Goal: Information Seeking & Learning: Learn about a topic

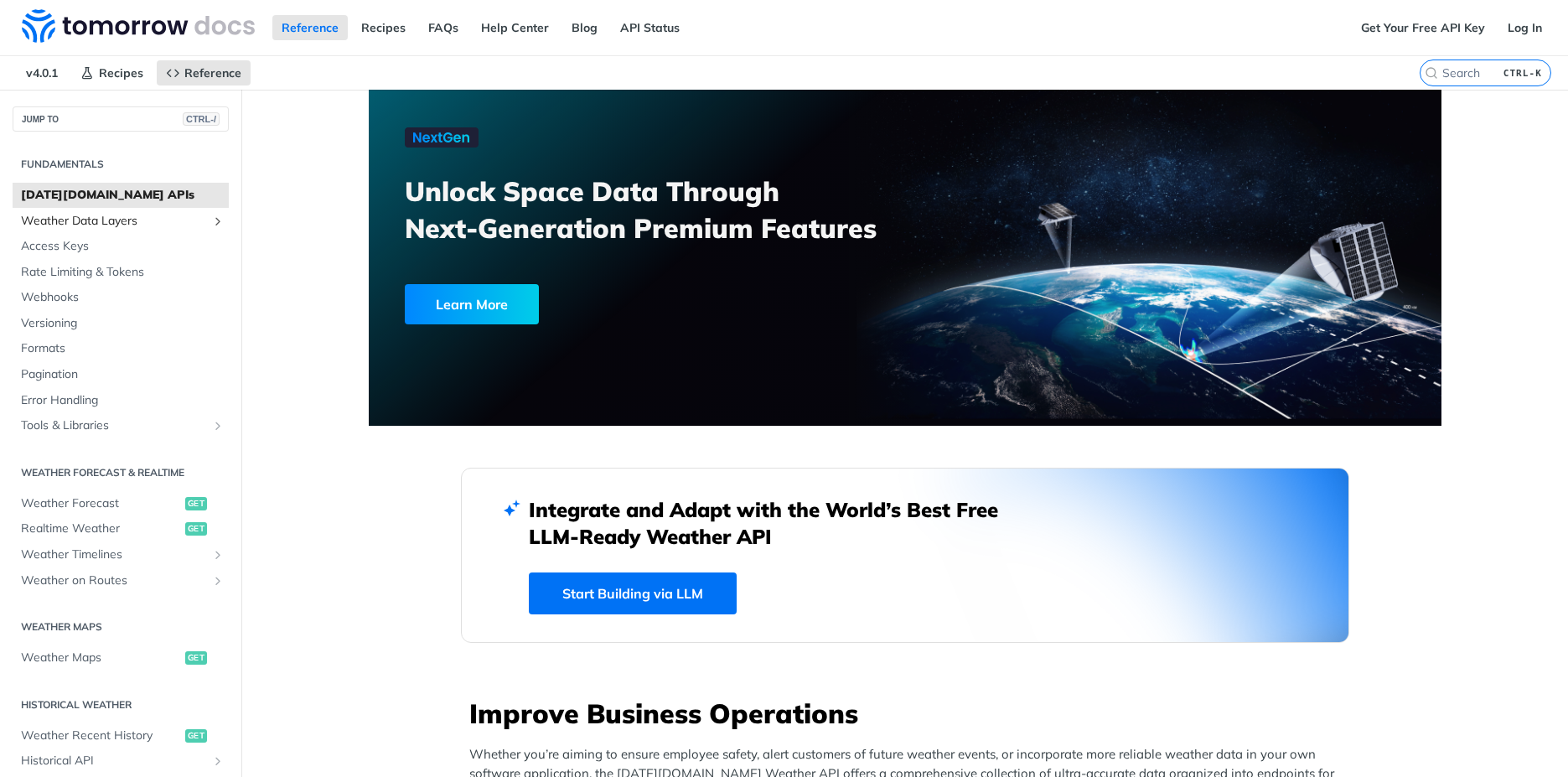
click at [211, 216] on icon "Show subpages for Weather Data Layers" at bounding box center [218, 221] width 14 height 14
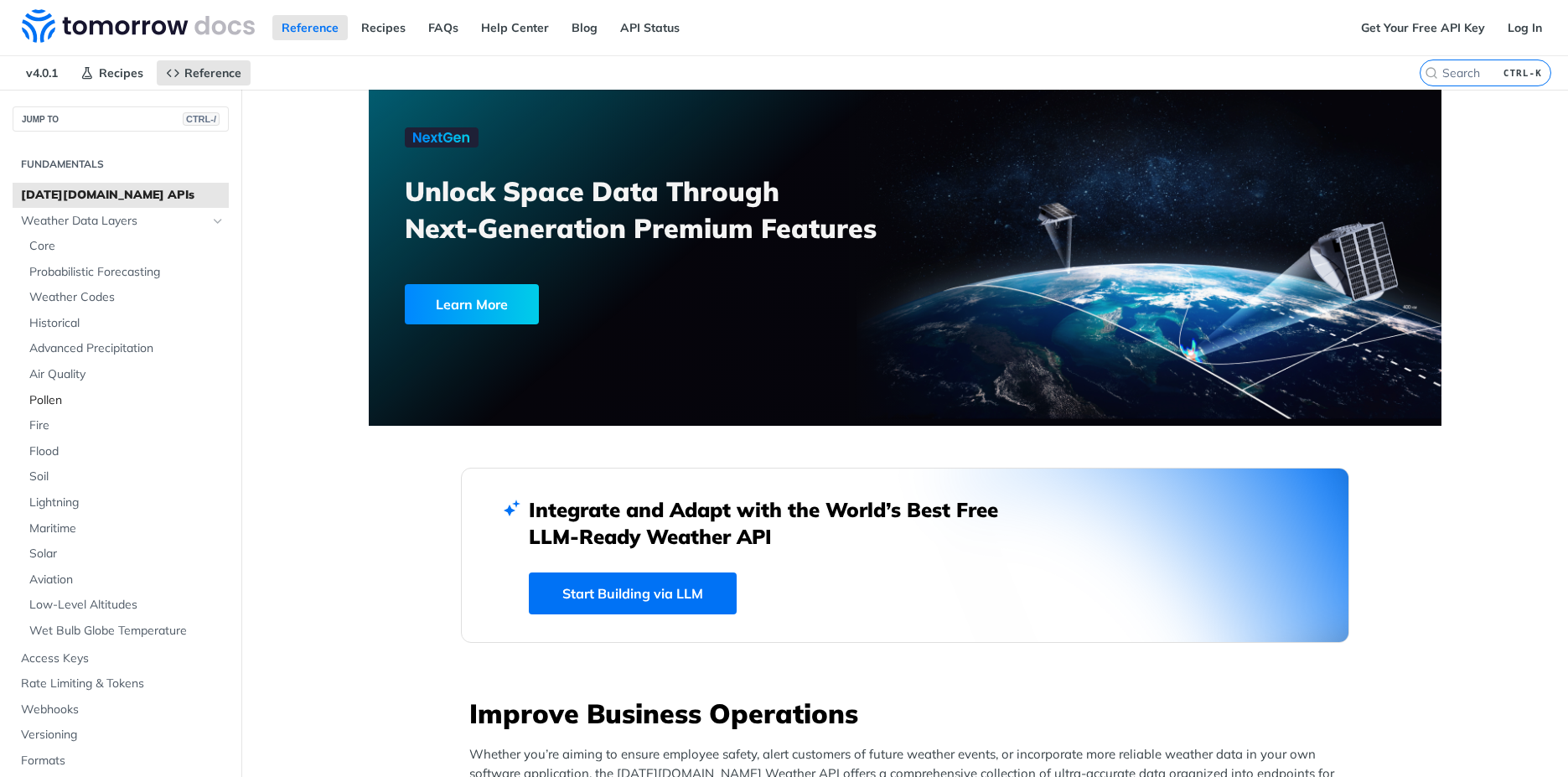
click at [56, 398] on span "Pollen" at bounding box center [127, 400] width 195 height 17
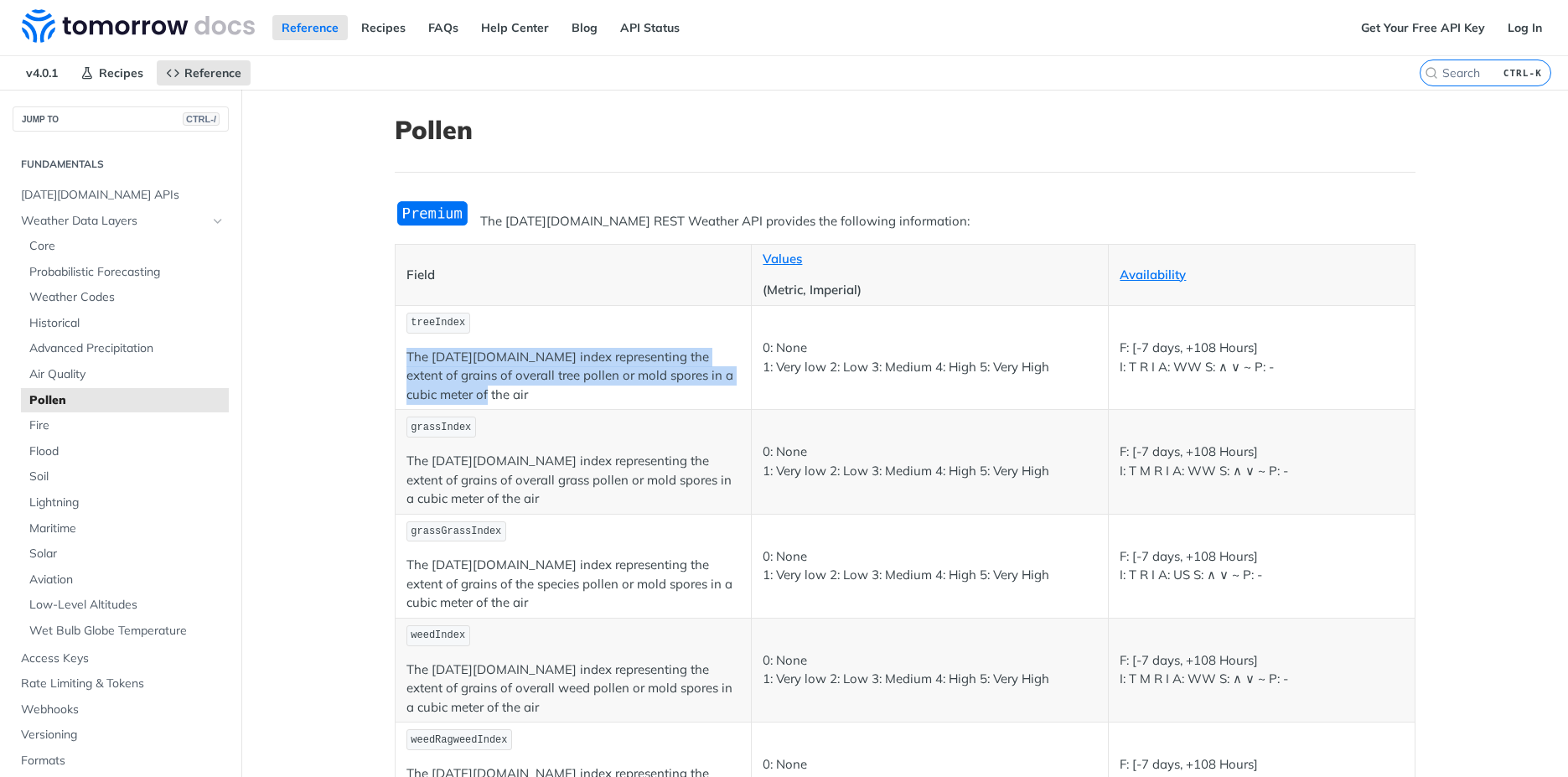
drag, startPoint x: 399, startPoint y: 354, endPoint x: 446, endPoint y: 396, distance: 63.0
click at [446, 396] on td "treeIndex The [DATE][DOMAIN_NAME] index representing the extent of grains of ov…" at bounding box center [572, 356] width 357 height 104
copy p "The [DATE][DOMAIN_NAME] index representing the extent of grains of overall tree…"
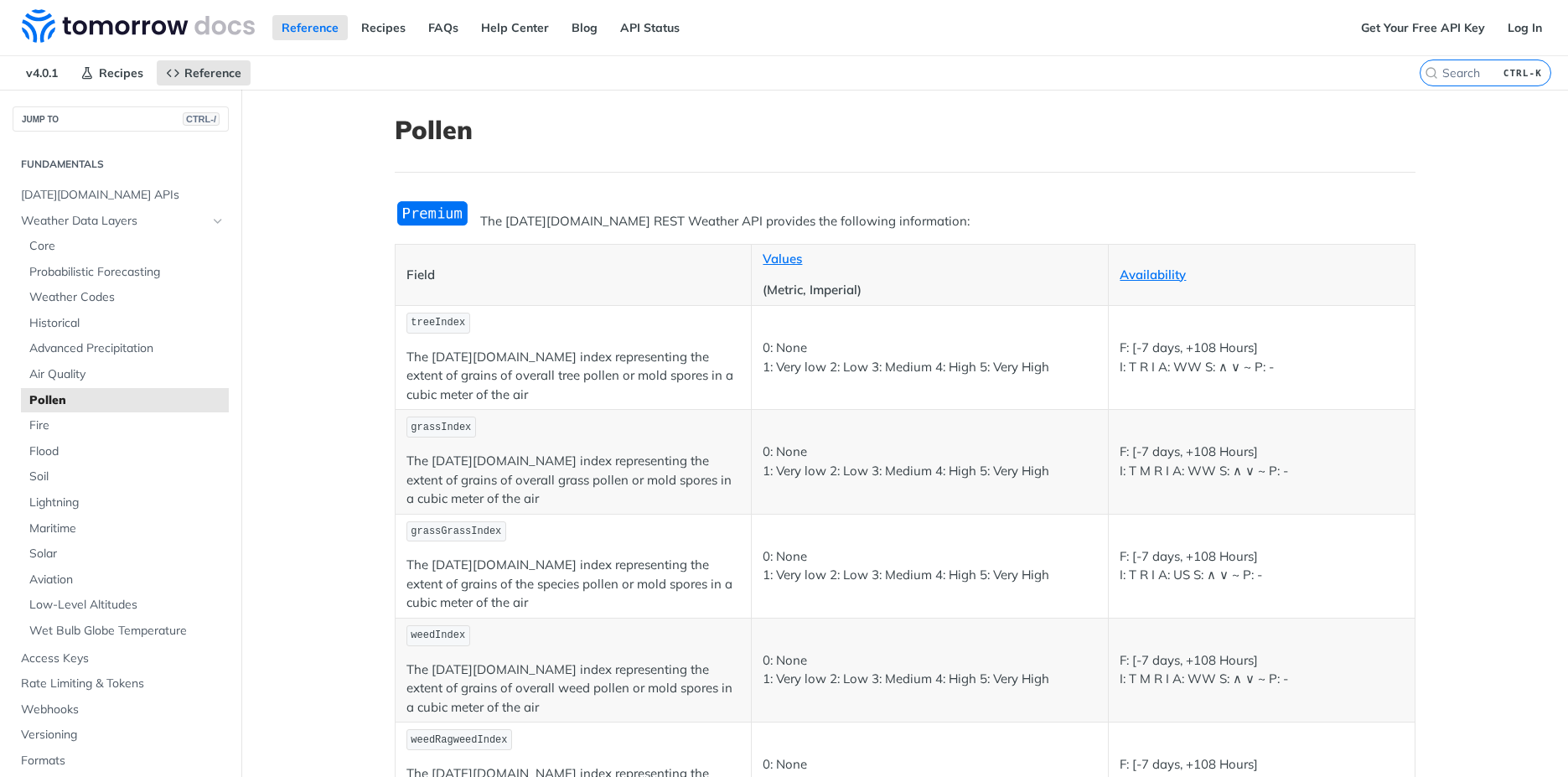
click at [616, 313] on p "treeIndex" at bounding box center [573, 323] width 334 height 24
drag, startPoint x: 535, startPoint y: 377, endPoint x: 605, endPoint y: 378, distance: 70.0
click at [605, 378] on p "The [DATE][DOMAIN_NAME] index representing the extent of grains of overall tree…" at bounding box center [573, 376] width 334 height 57
copy p "mold spores"
click at [323, 393] on main "JUMP TO CTRL-/ Fundamentals [DATE][DOMAIN_NAME] APIs Weather Data Layers Core P…" at bounding box center [784, 578] width 1568 height 976
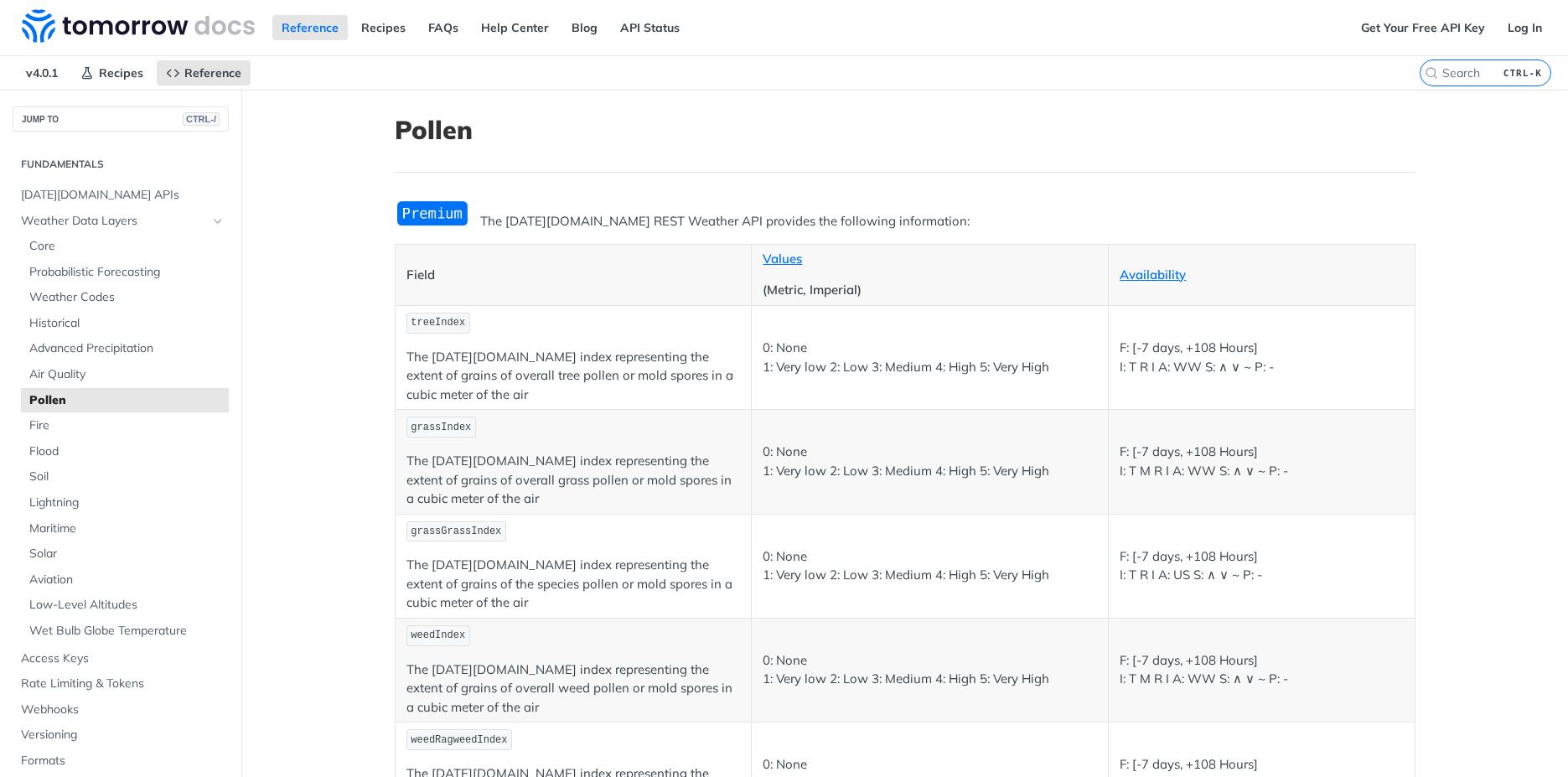
click at [352, 361] on main "JUMP TO CTRL-/ Fundamentals [DATE][DOMAIN_NAME] APIs Weather Data Layers Core P…" at bounding box center [784, 578] width 1568 height 976
drag, startPoint x: 453, startPoint y: 323, endPoint x: 394, endPoint y: 326, distance: 59.1
click at [394, 326] on td "treeIndex The [DATE][DOMAIN_NAME] index representing the extent of grains of ov…" at bounding box center [572, 356] width 357 height 104
copy span "treeIndex"
click at [289, 581] on main "JUMP TO CTRL-/ Fundamentals [DATE][DOMAIN_NAME] APIs Weather Data Layers Core P…" at bounding box center [784, 578] width 1568 height 976
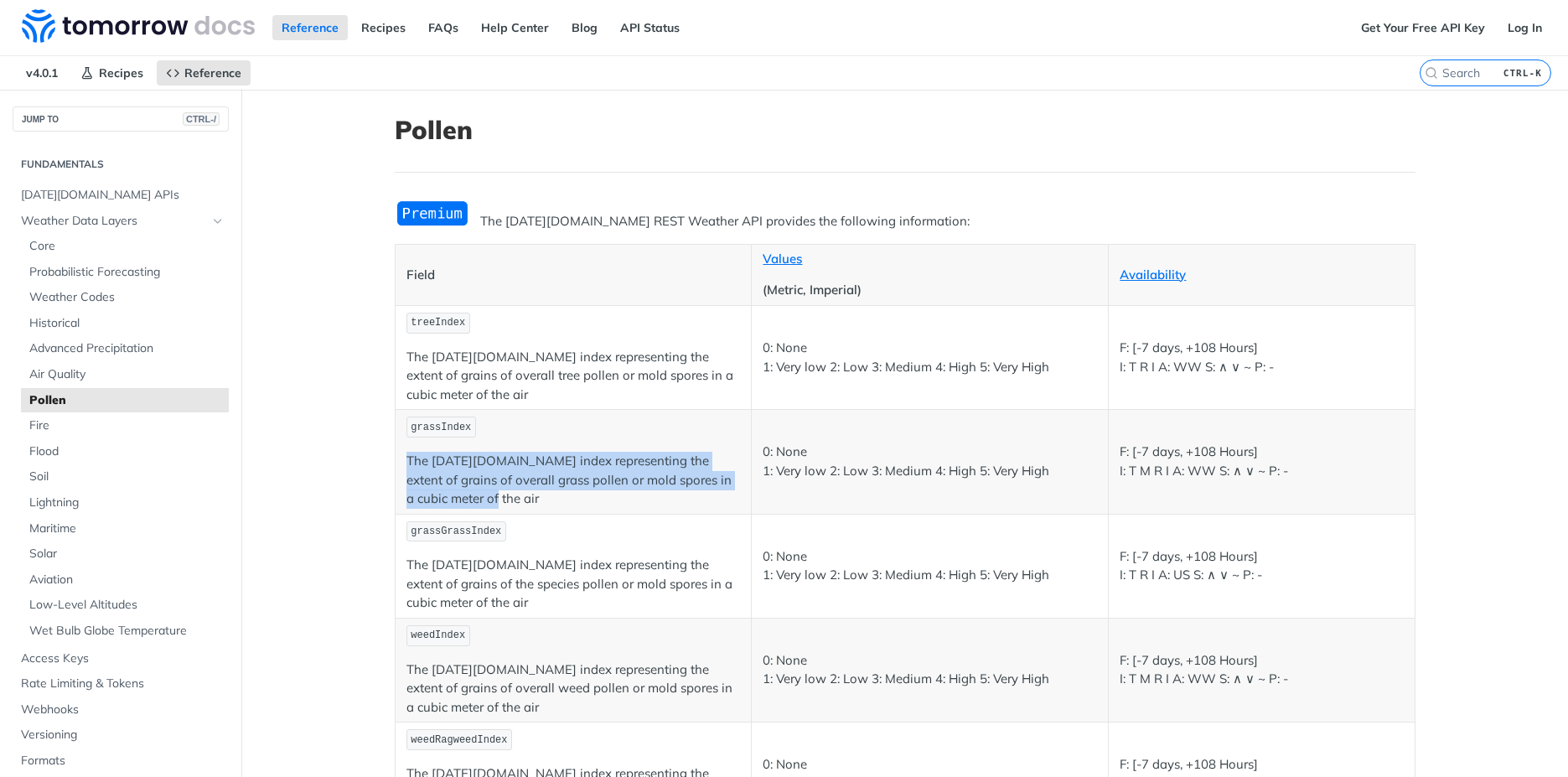
drag, startPoint x: 399, startPoint y: 456, endPoint x: 437, endPoint y: 500, distance: 58.1
click at [437, 500] on p "The [DATE][DOMAIN_NAME] index representing the extent of grains of overall gras…" at bounding box center [573, 480] width 334 height 57
copy p "The [DATE][DOMAIN_NAME] index representing the extent of grains of overall gras…"
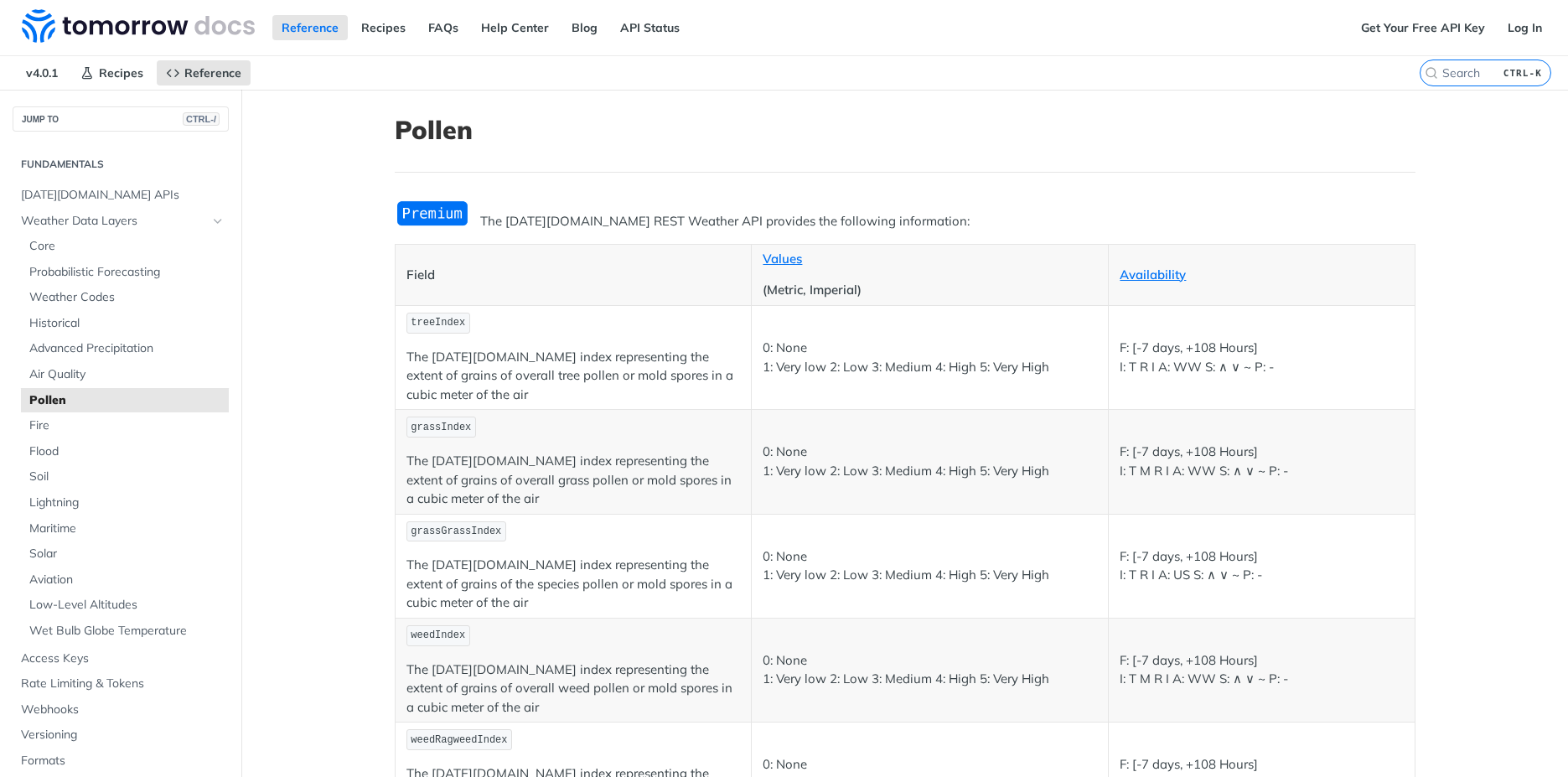
click at [328, 405] on main "JUMP TO CTRL-/ Fundamentals [DATE][DOMAIN_NAME] APIs Weather Data Layers Core P…" at bounding box center [784, 578] width 1568 height 976
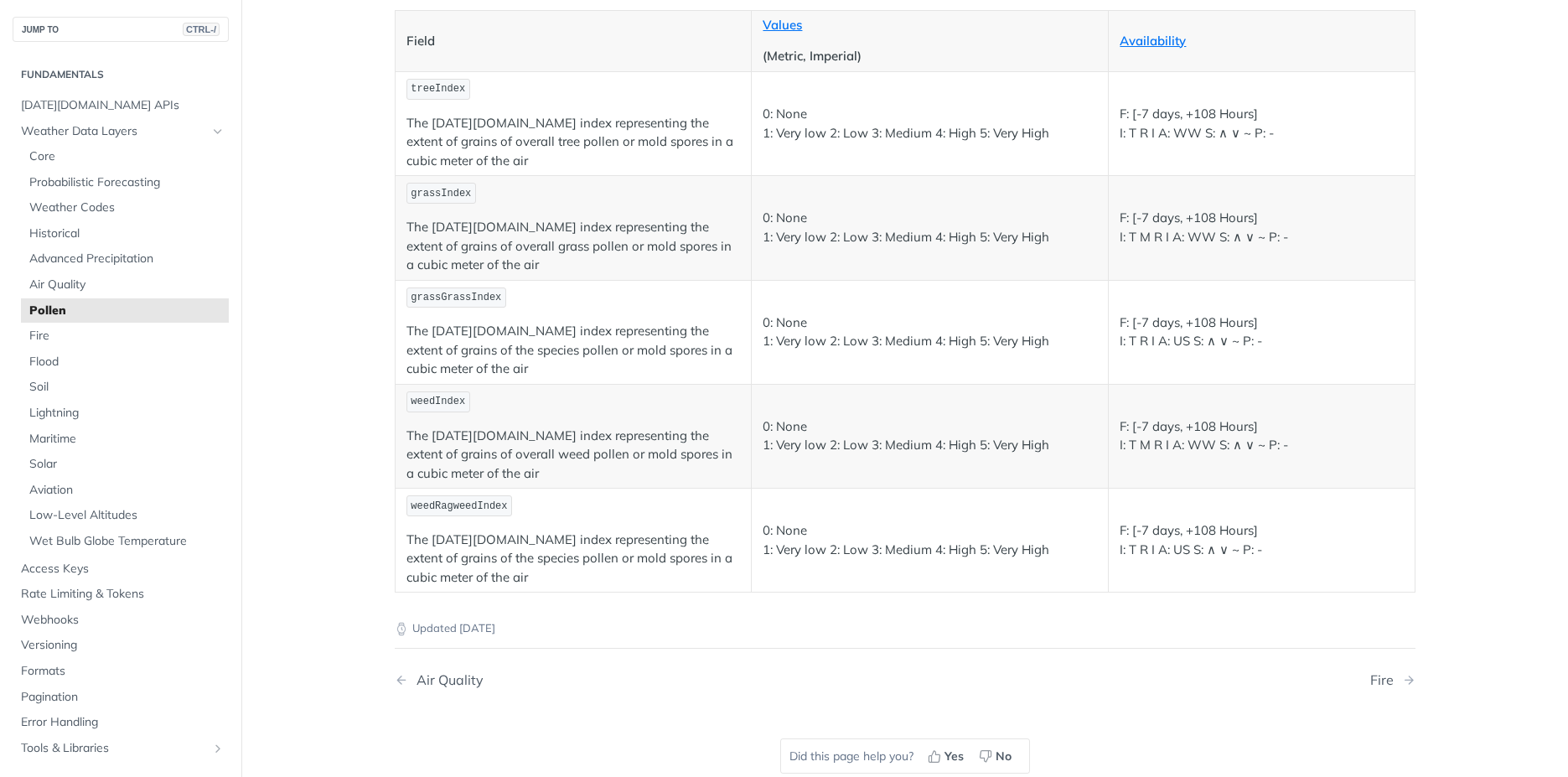
scroll to position [235, 0]
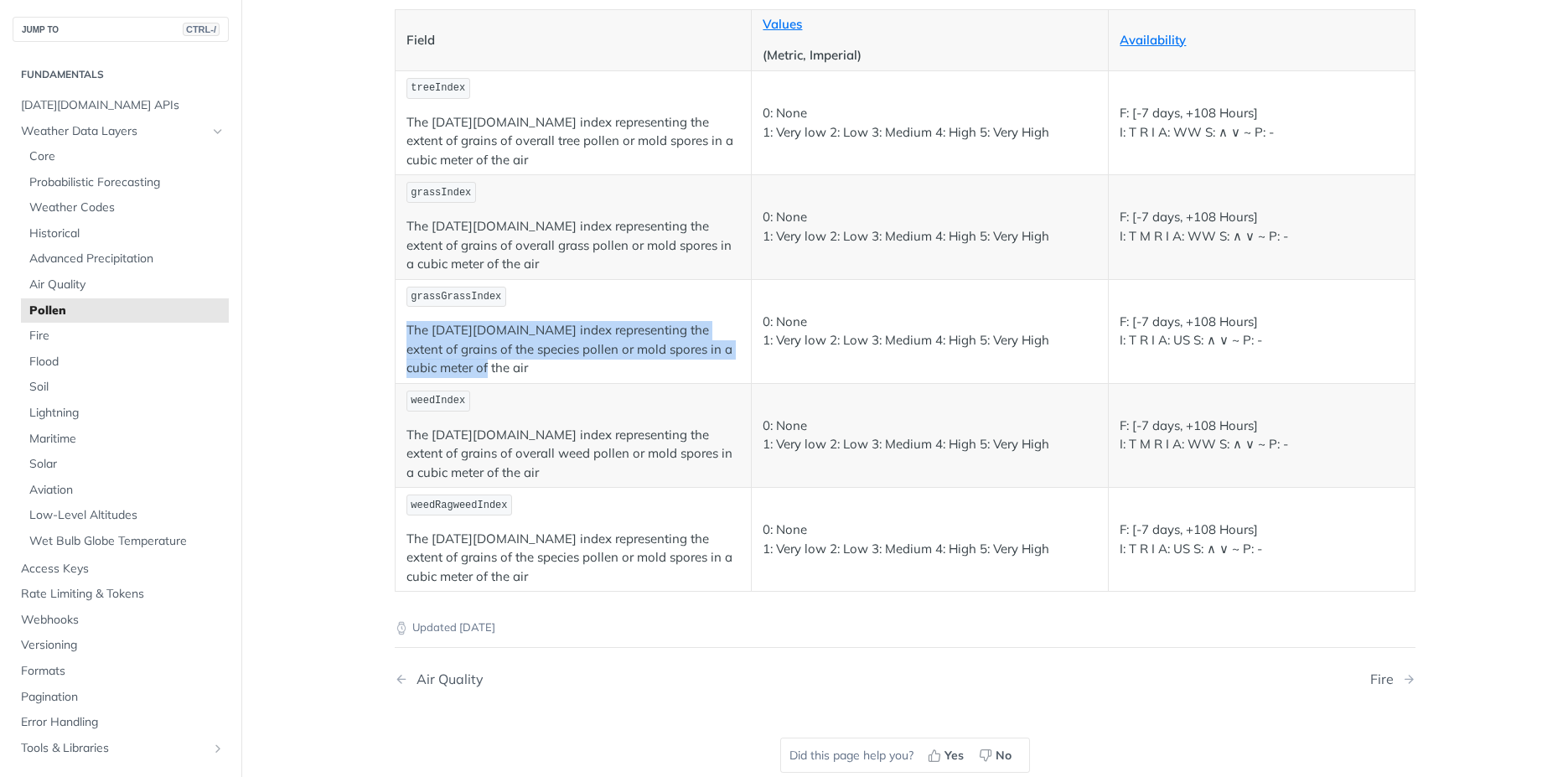
drag, startPoint x: 398, startPoint y: 326, endPoint x: 448, endPoint y: 381, distance: 74.3
click at [448, 381] on td "grassGrassIndex The [DATE][DOMAIN_NAME] index representing the extent of grains…" at bounding box center [572, 331] width 357 height 104
copy p "The [DATE][DOMAIN_NAME] index representing the extent of grains of the species …"
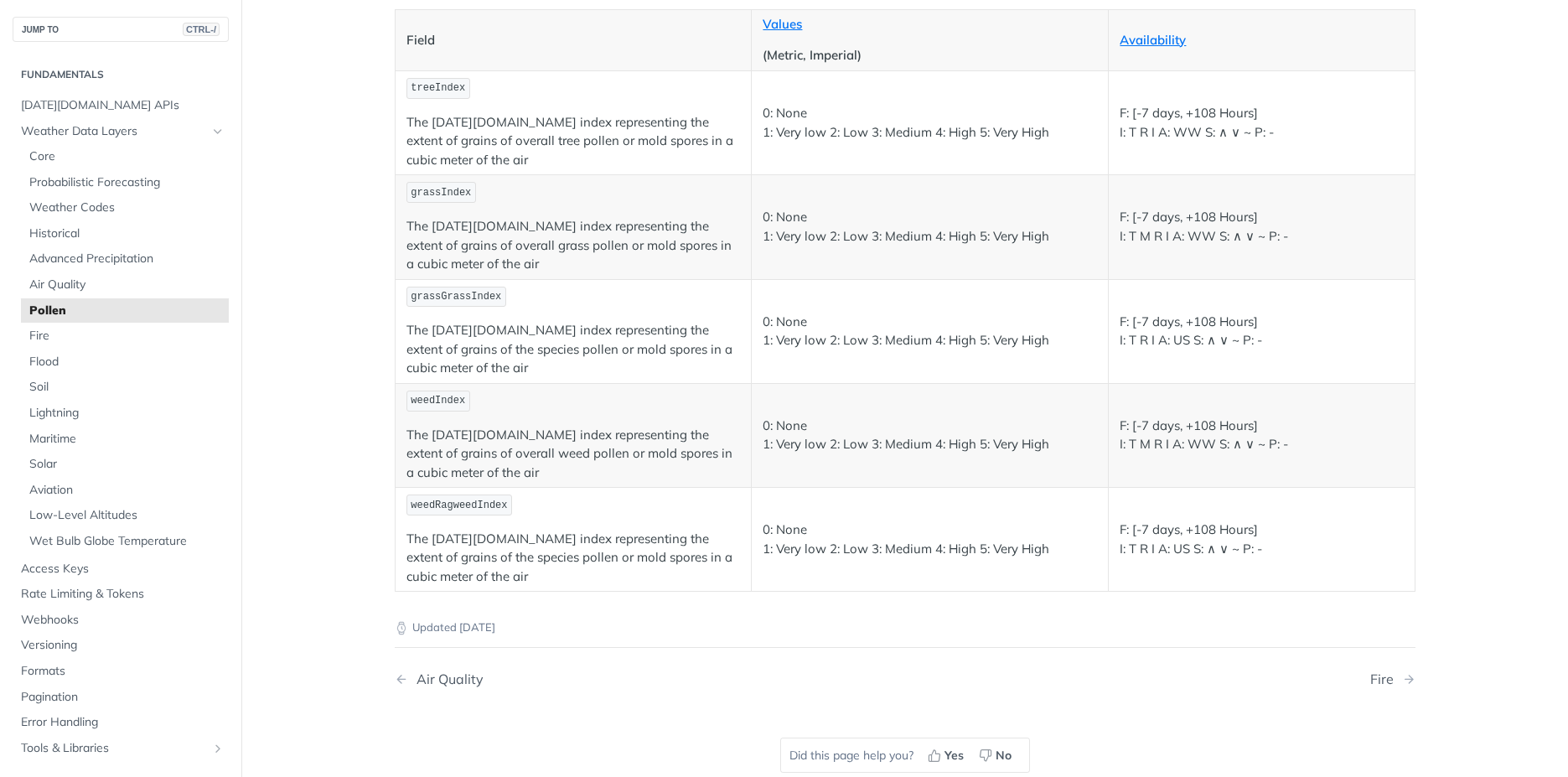
click at [677, 290] on p "grassGrassIndex" at bounding box center [573, 296] width 334 height 24
click at [361, 388] on main "JUMP TO CTRL-/ Fundamentals [DATE][DOMAIN_NAME] APIs Weather Data Layers Core P…" at bounding box center [784, 343] width 1568 height 976
drag, startPoint x: 400, startPoint y: 431, endPoint x: 441, endPoint y: 471, distance: 57.3
click at [441, 471] on p "The [DATE][DOMAIN_NAME] index representing the extent of grains of overall weed…" at bounding box center [573, 454] width 334 height 57
copy p "The [DATE][DOMAIN_NAME] index representing the extent of grains of overall weed…"
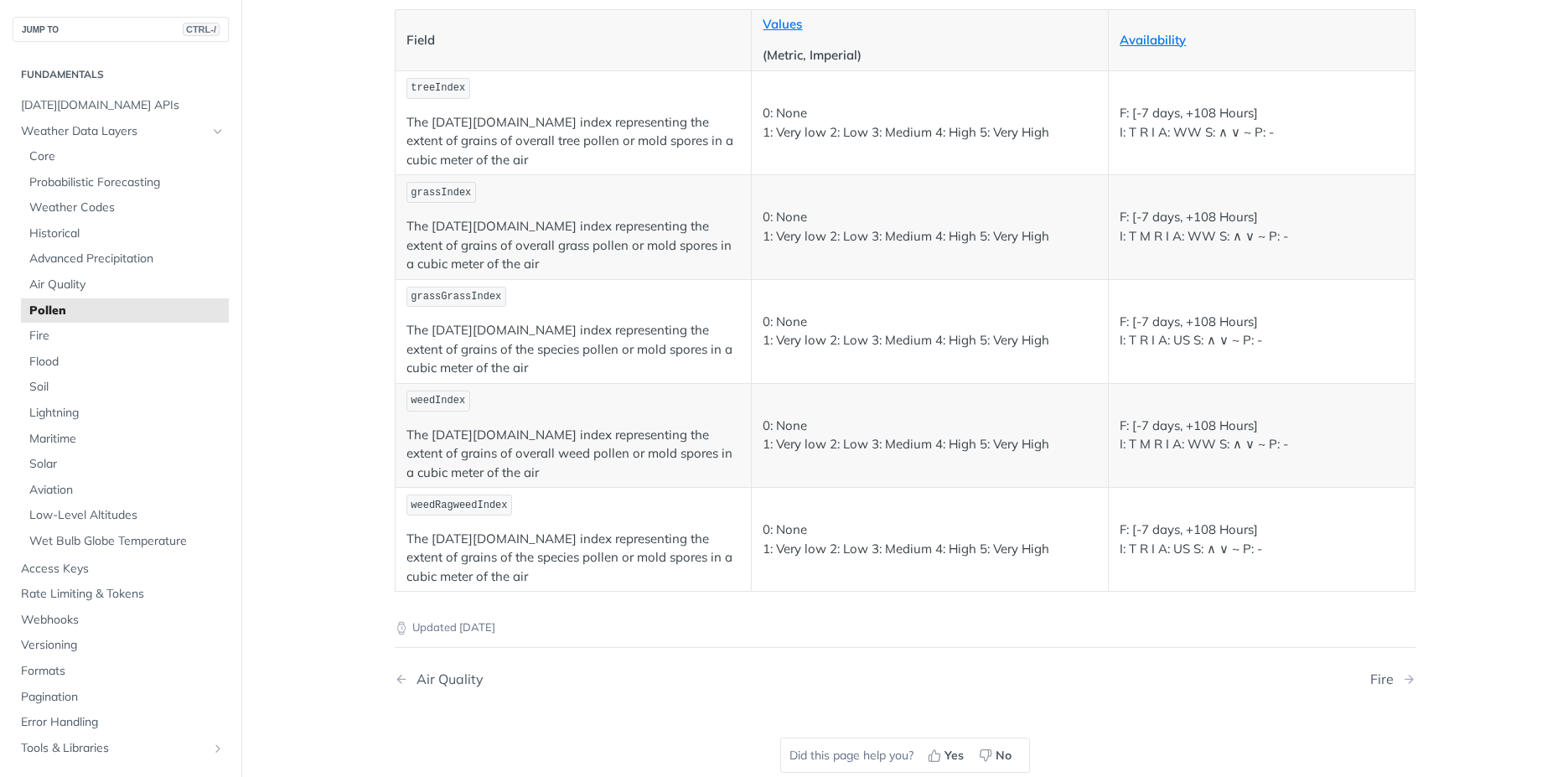
click at [455, 553] on p "The [DATE][DOMAIN_NAME] index representing the extent of grains of the species …" at bounding box center [573, 557] width 334 height 57
click at [603, 216] on td "grassIndex The [DATE][DOMAIN_NAME] index representing the extent of grains of o…" at bounding box center [572, 226] width 357 height 104
drag, startPoint x: 404, startPoint y: 194, endPoint x: 459, endPoint y: 194, distance: 55.0
click at [459, 194] on span "grassIndex" at bounding box center [440, 193] width 60 height 12
copy span "grassIndex"
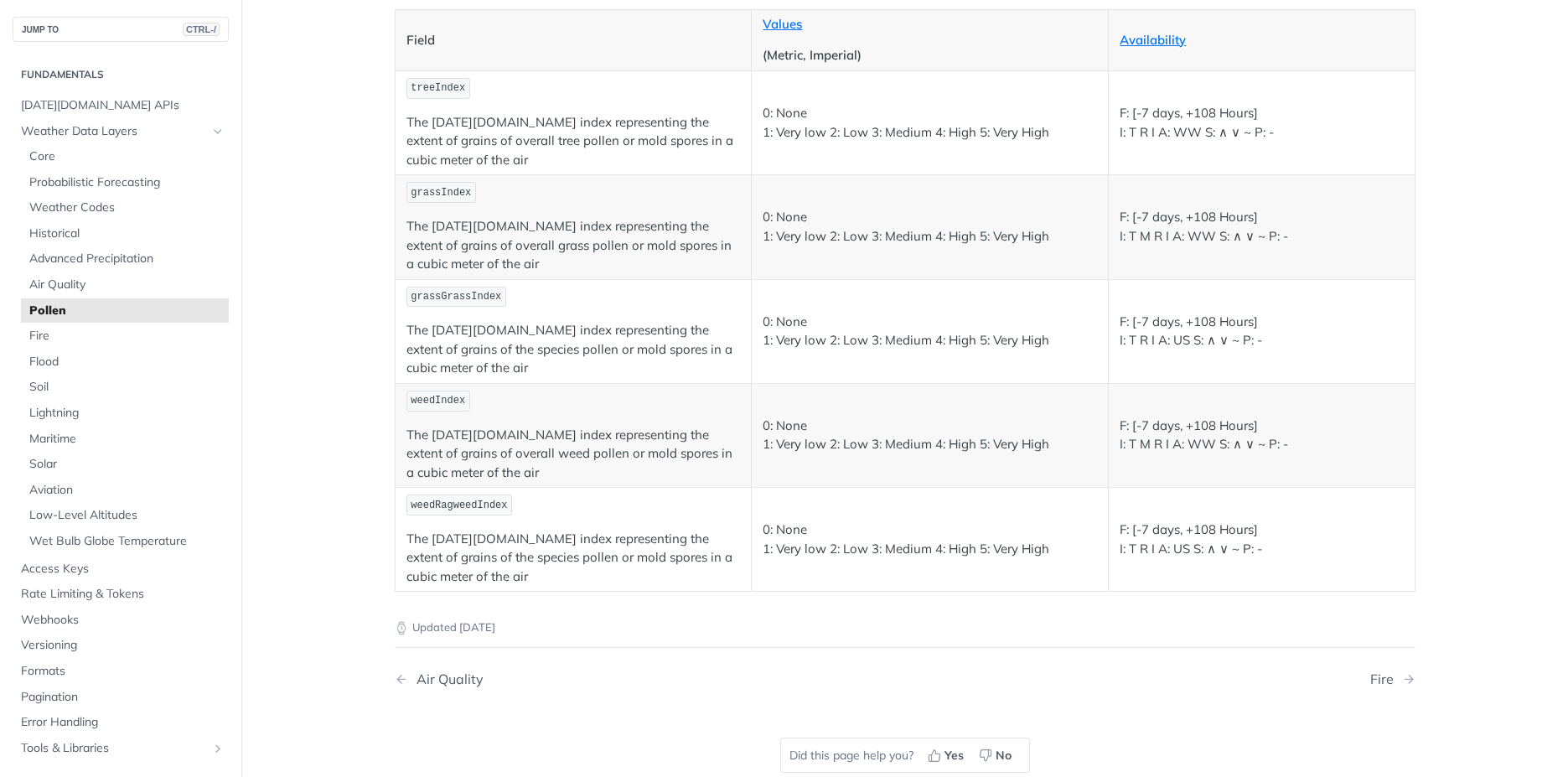
click at [314, 536] on main "JUMP TO CTRL-/ Fundamentals [DATE][DOMAIN_NAME] APIs Weather Data Layers Core P…" at bounding box center [784, 343] width 1568 height 976
click at [572, 352] on p "The [DATE][DOMAIN_NAME] index representing the extent of grains of the species …" at bounding box center [573, 349] width 334 height 57
drag, startPoint x: 399, startPoint y: 432, endPoint x: 410, endPoint y: 435, distance: 11.4
click at [410, 435] on td "weedIndex The [DATE][DOMAIN_NAME] index representing the extent of grains of ov…" at bounding box center [572, 435] width 357 height 104
drag, startPoint x: 403, startPoint y: 400, endPoint x: 455, endPoint y: 401, distance: 52.0
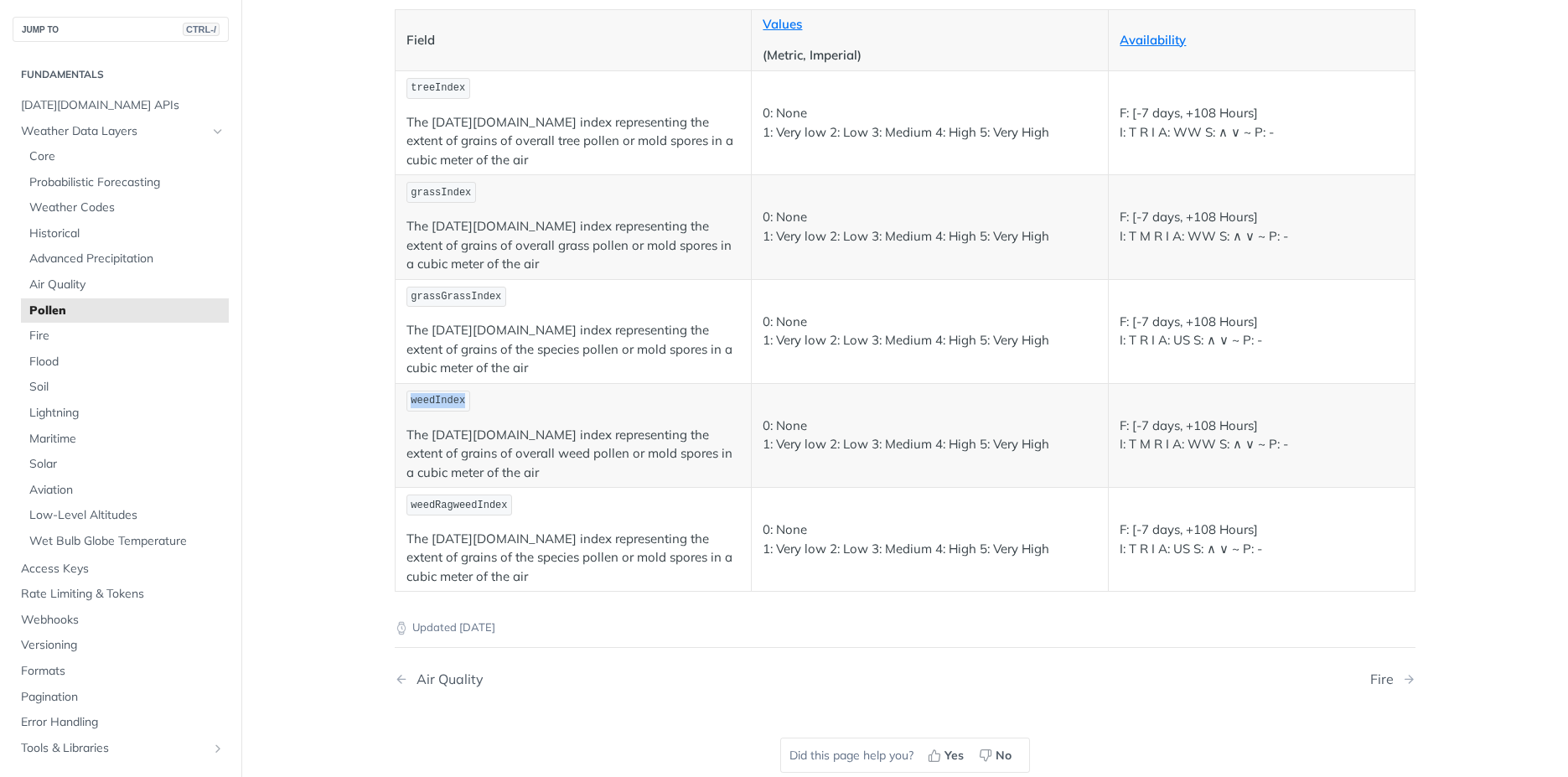
click at [455, 401] on code "weedIndex" at bounding box center [437, 401] width 63 height 21
copy span "weedIndex"
click at [341, 392] on main "JUMP TO CTRL-/ Fundamentals [DATE][DOMAIN_NAME] APIs Weather Data Layers Core P…" at bounding box center [784, 343] width 1568 height 976
click at [38, 332] on span "Fire" at bounding box center [127, 336] width 195 height 17
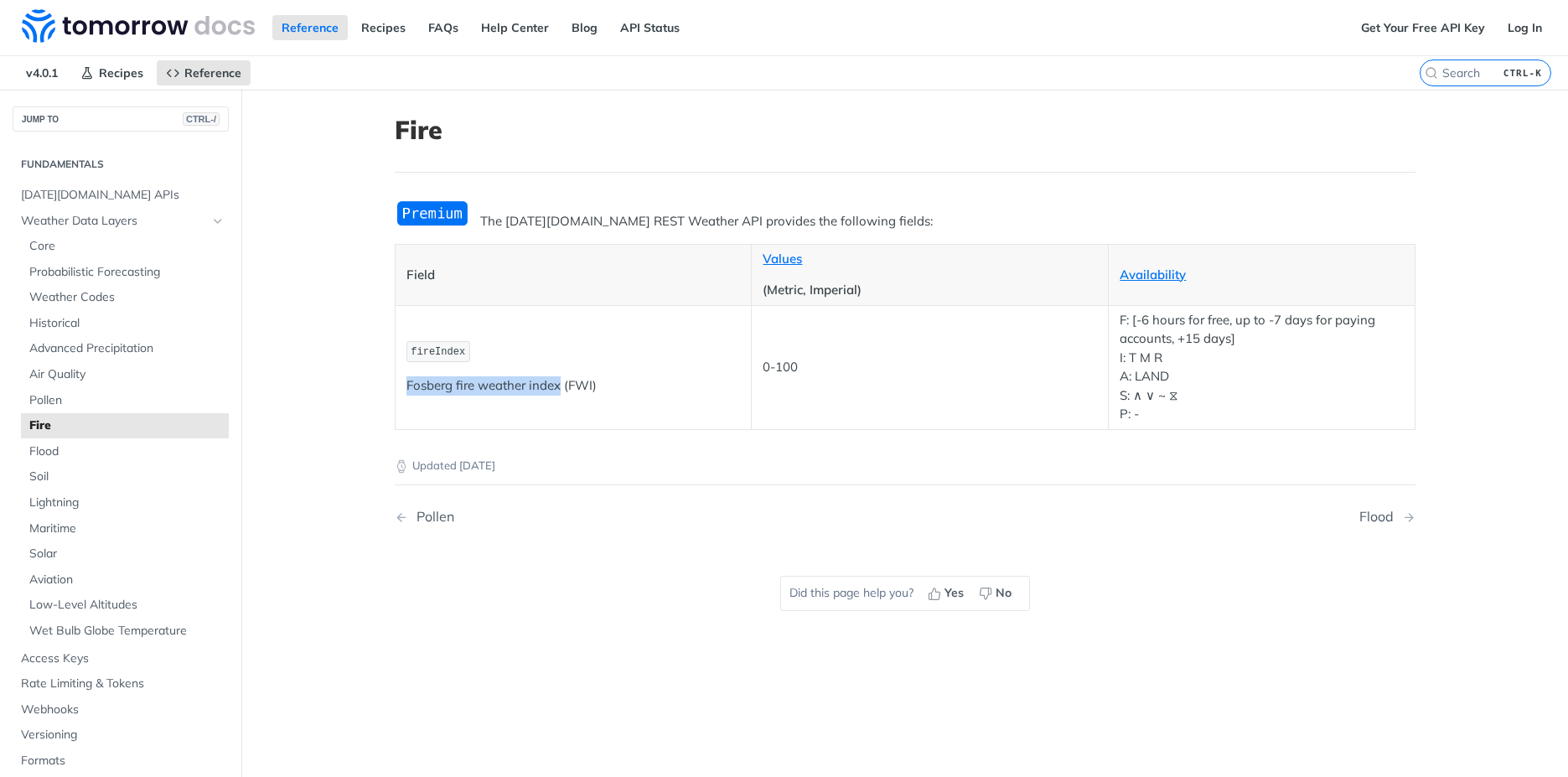
drag, startPoint x: 399, startPoint y: 383, endPoint x: 555, endPoint y: 380, distance: 156.0
click at [555, 380] on p "Fosberg fire weather index (FWI)" at bounding box center [573, 386] width 334 height 19
copy p "[PERSON_NAME] fire weather index"
click at [54, 457] on span "Flood" at bounding box center [127, 452] width 195 height 17
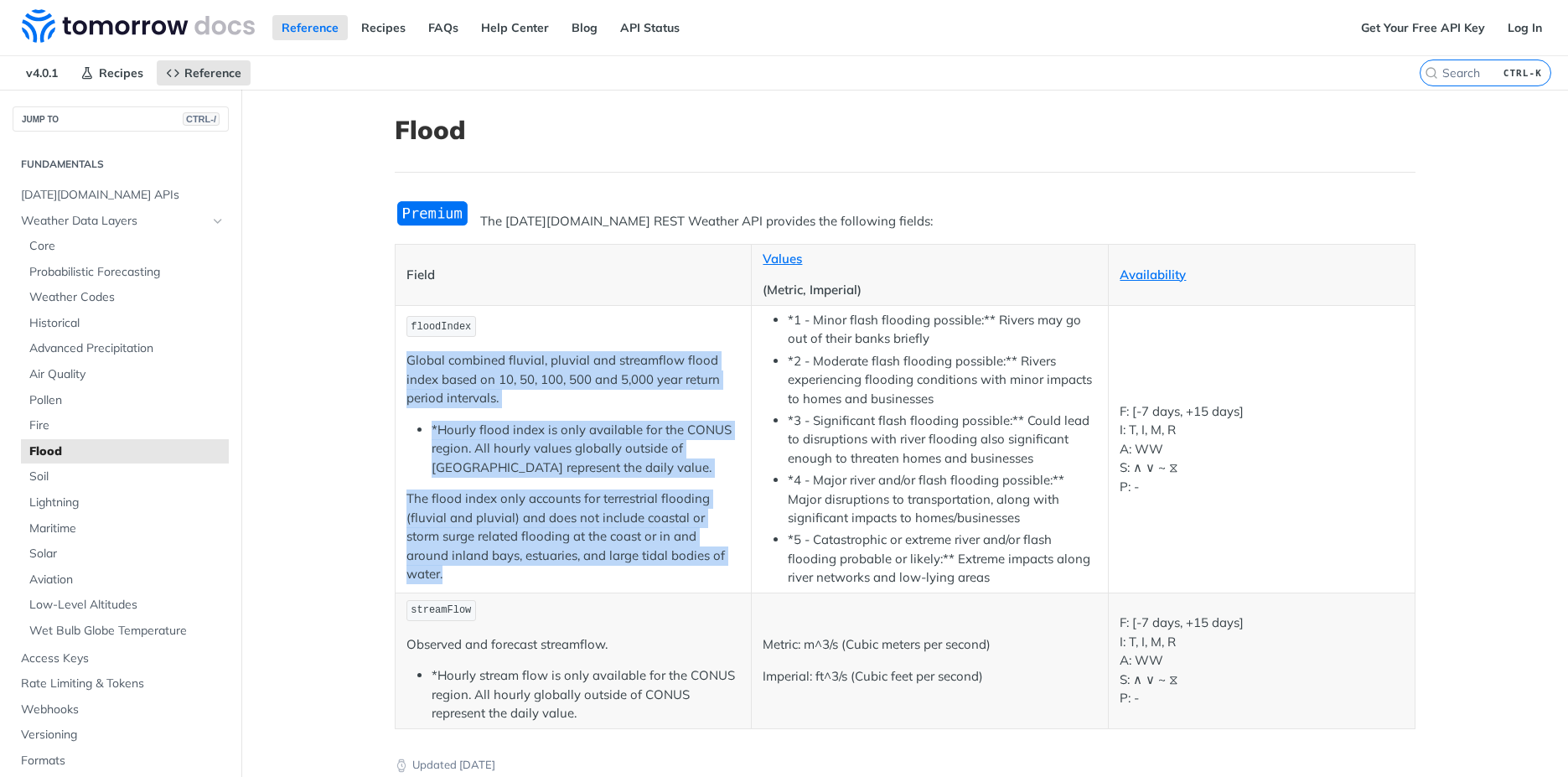
drag, startPoint x: 399, startPoint y: 370, endPoint x: 724, endPoint y: 573, distance: 383.2
click at [724, 573] on td "floodIndex Global combined fluvial, pluvial and streamflow flood index based on…" at bounding box center [572, 448] width 357 height 287
copy td "Global combined fluvial, pluvial and streamflow flood index based on 10, 50, 10…"
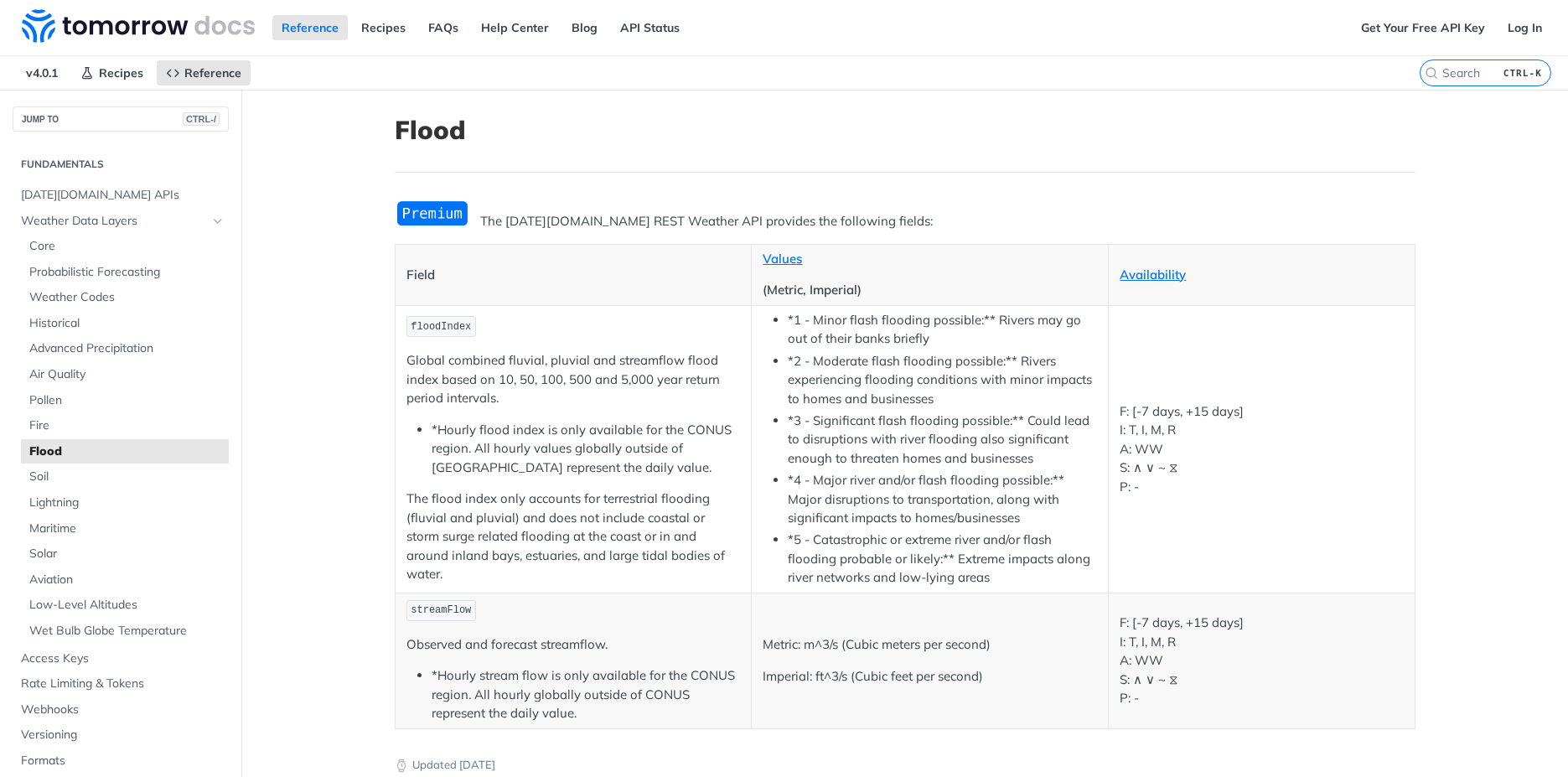
click at [731, 170] on header "Flood" at bounding box center [904, 144] width 1021 height 57
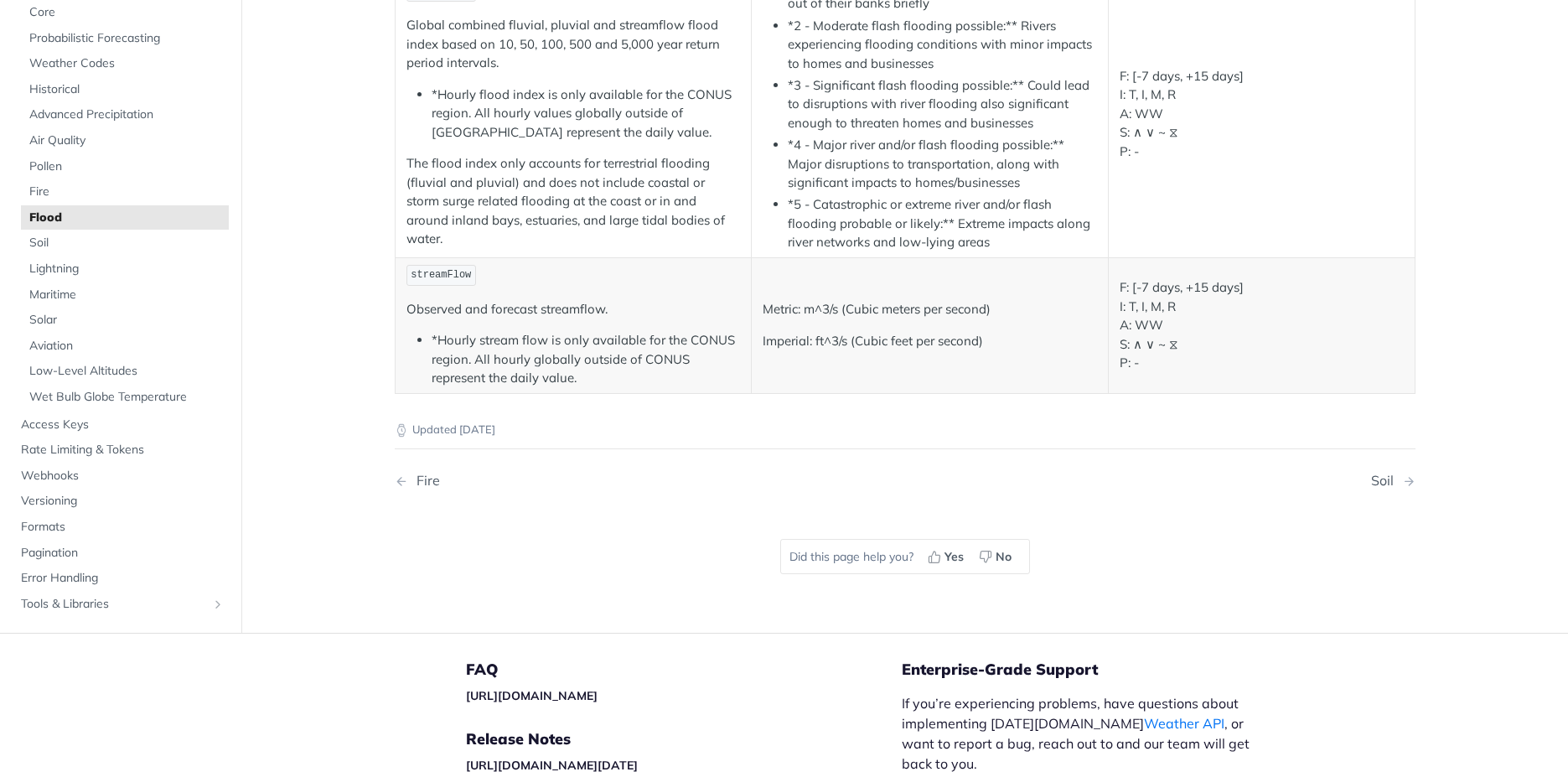
scroll to position [338, 0]
click at [35, 242] on span "Soil" at bounding box center [127, 242] width 195 height 17
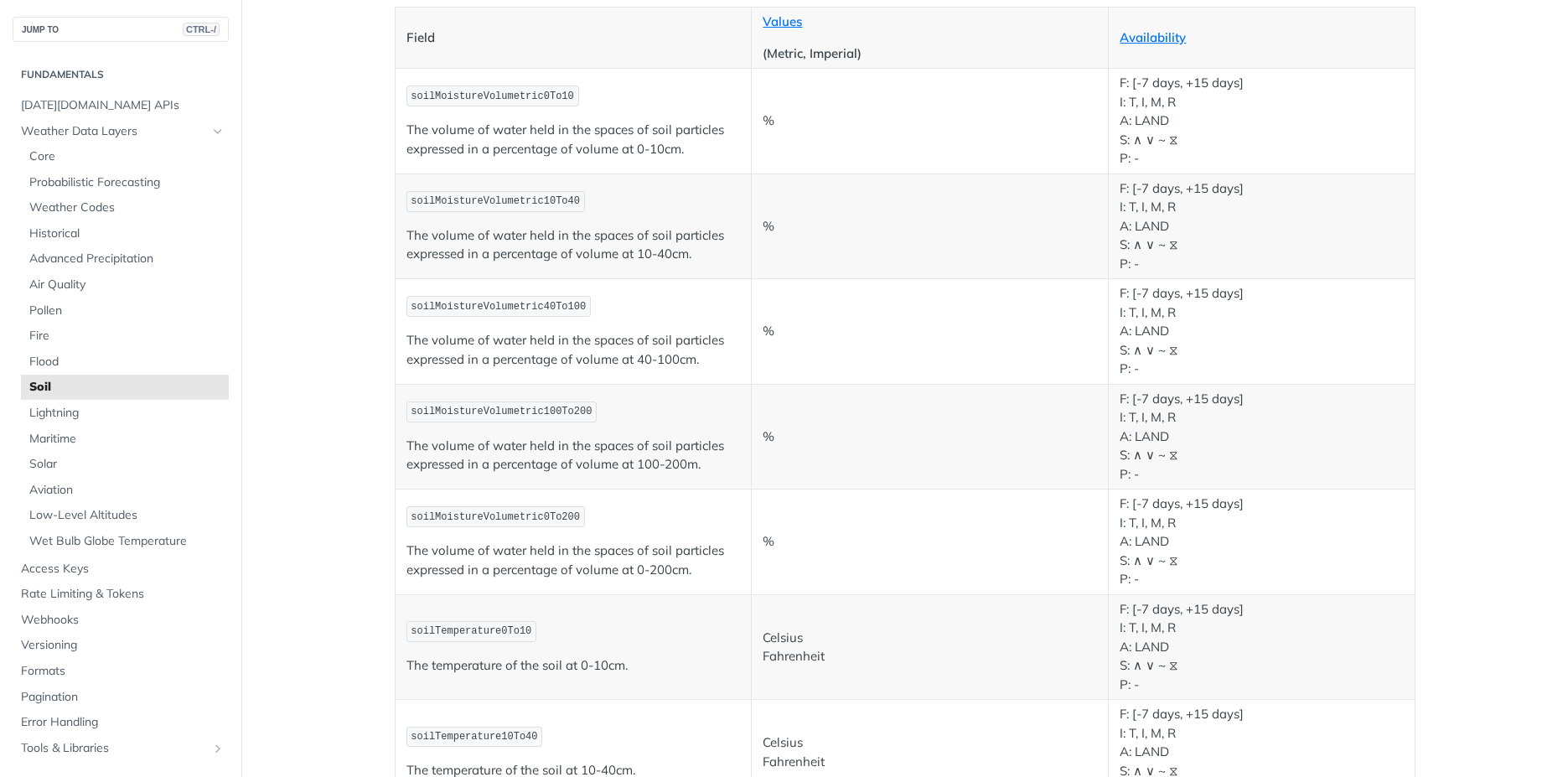
scroll to position [241, 0]
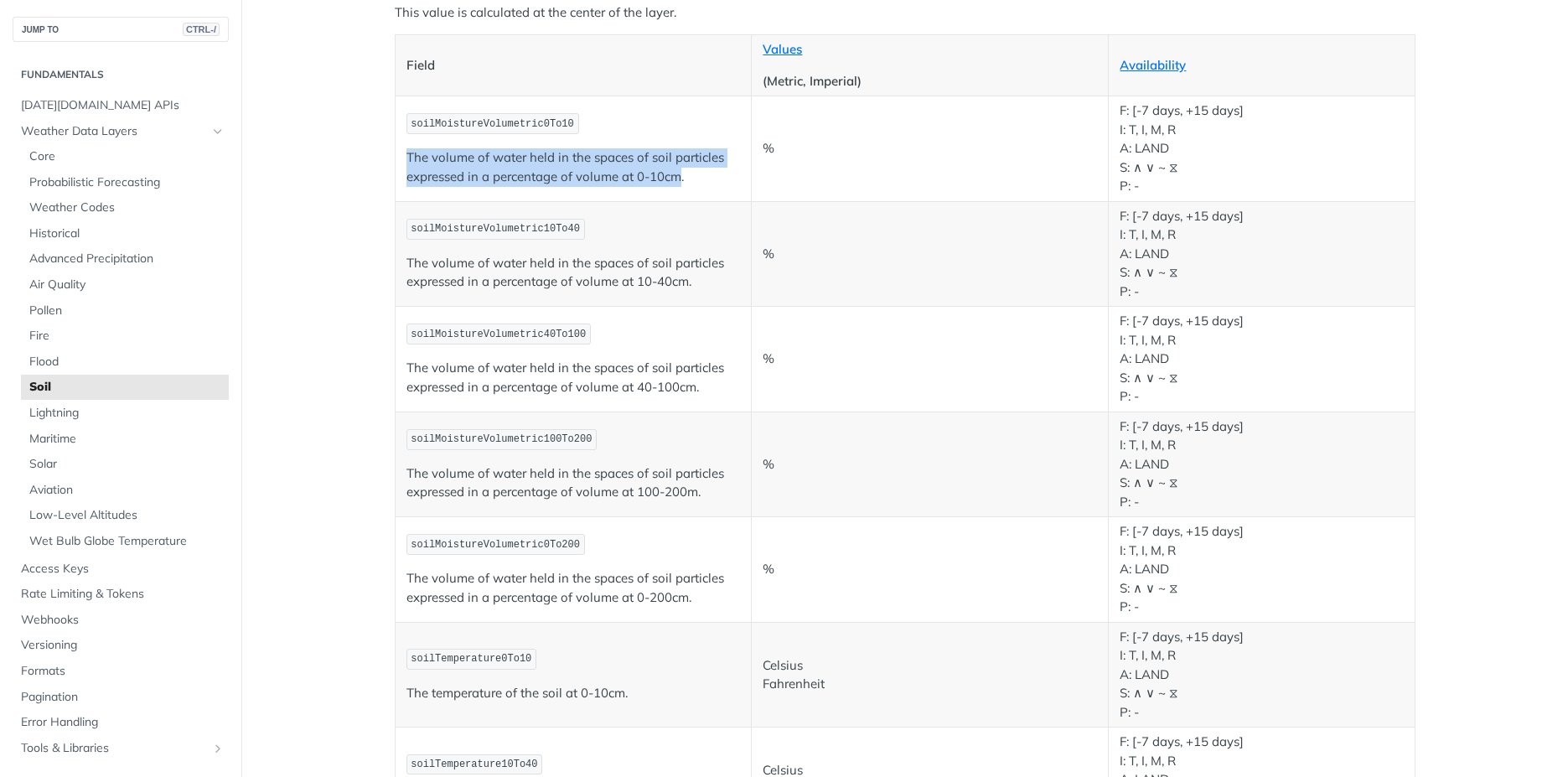
drag, startPoint x: 399, startPoint y: 154, endPoint x: 675, endPoint y: 190, distance: 278.3
click at [675, 190] on td "soilMoistureVolumetric0To10 The volume of water held in the spaces of soil part…" at bounding box center [572, 149] width 357 height 106
click at [378, 549] on article "Soil The [DATE][DOMAIN_NAME] REST Weather API provides the following informatio…" at bounding box center [905, 618] width 1072 height 1539
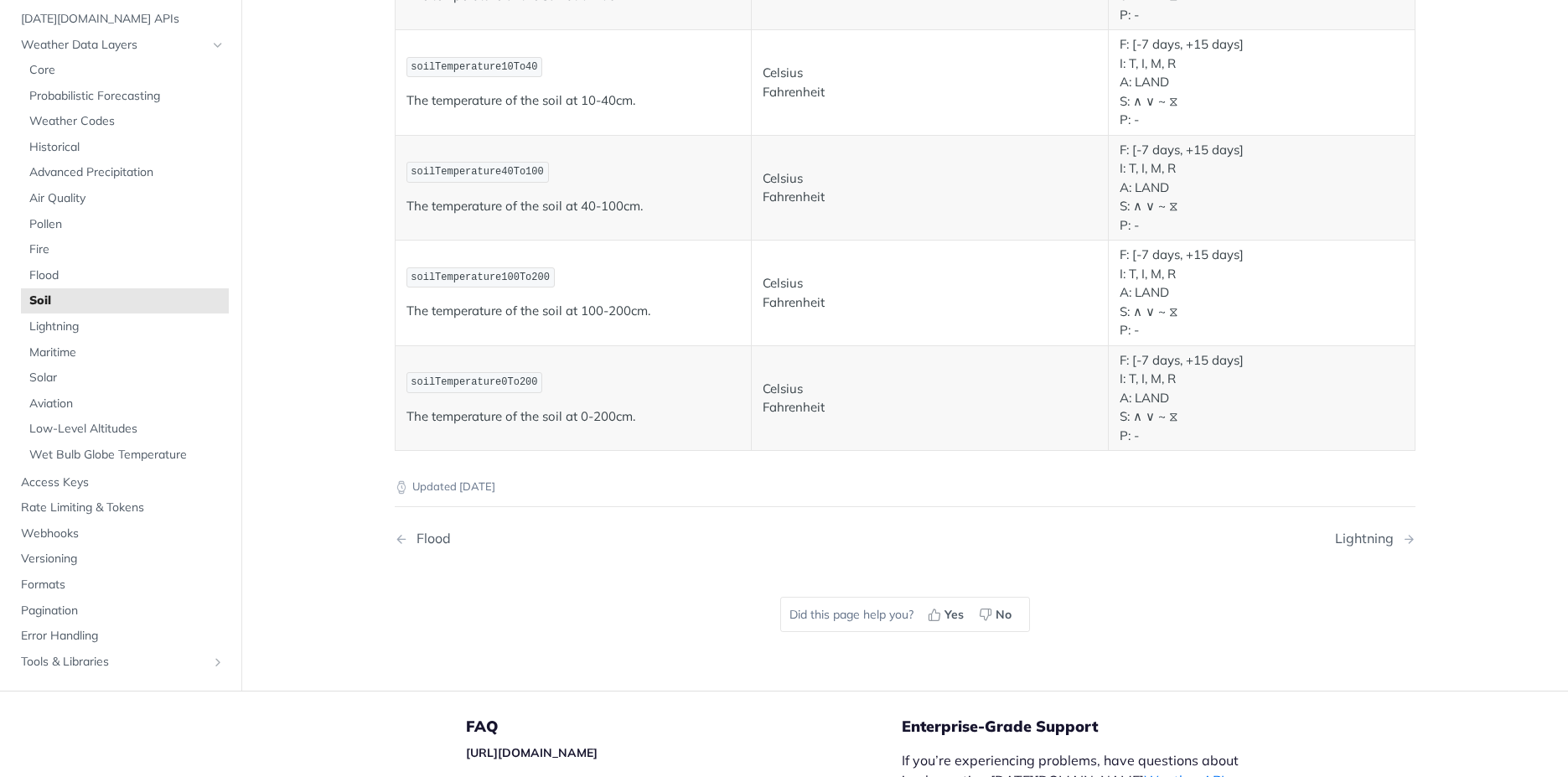
scroll to position [936, 0]
click at [64, 334] on span "Lightning" at bounding box center [127, 329] width 195 height 17
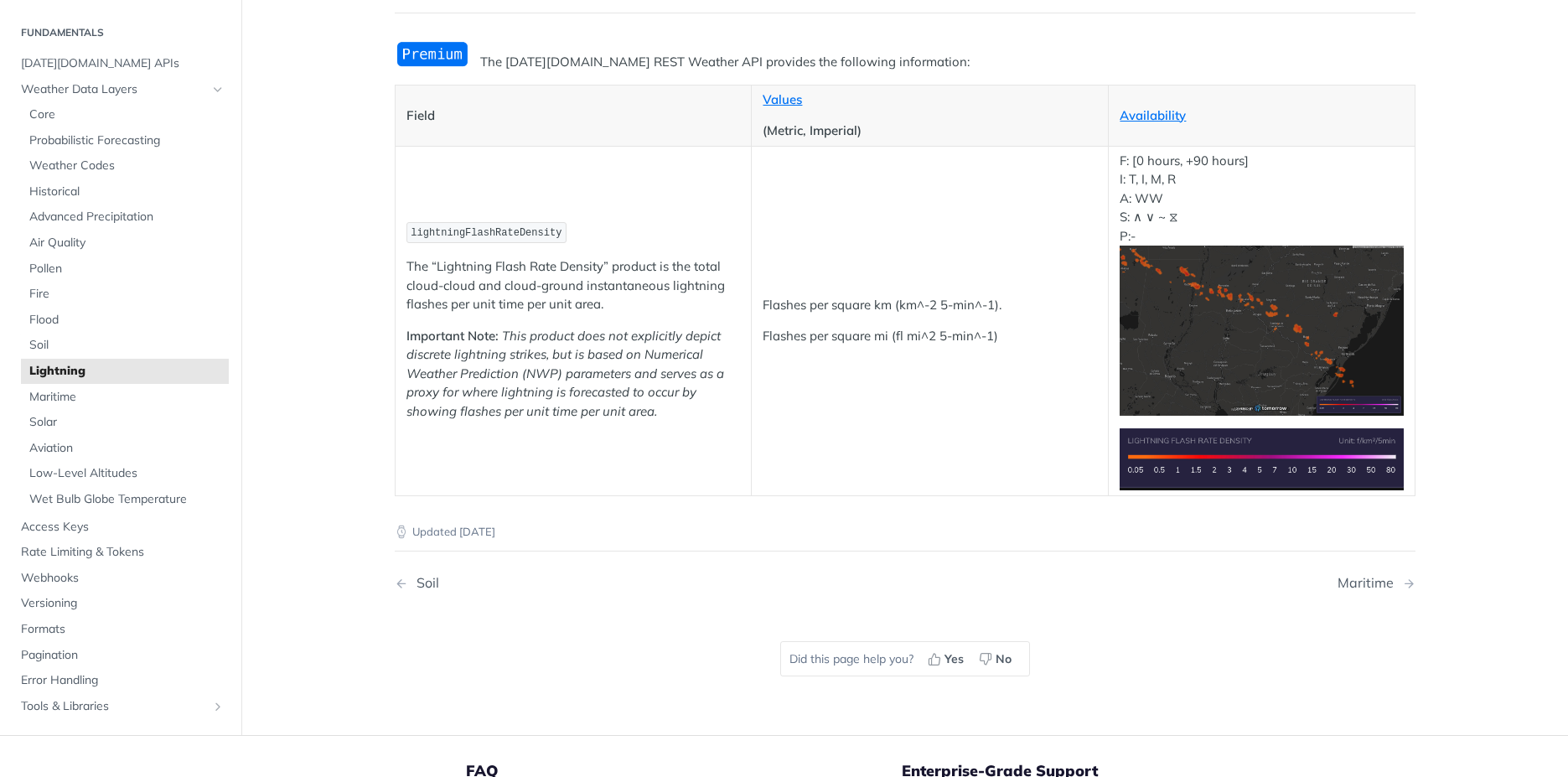
scroll to position [161, 0]
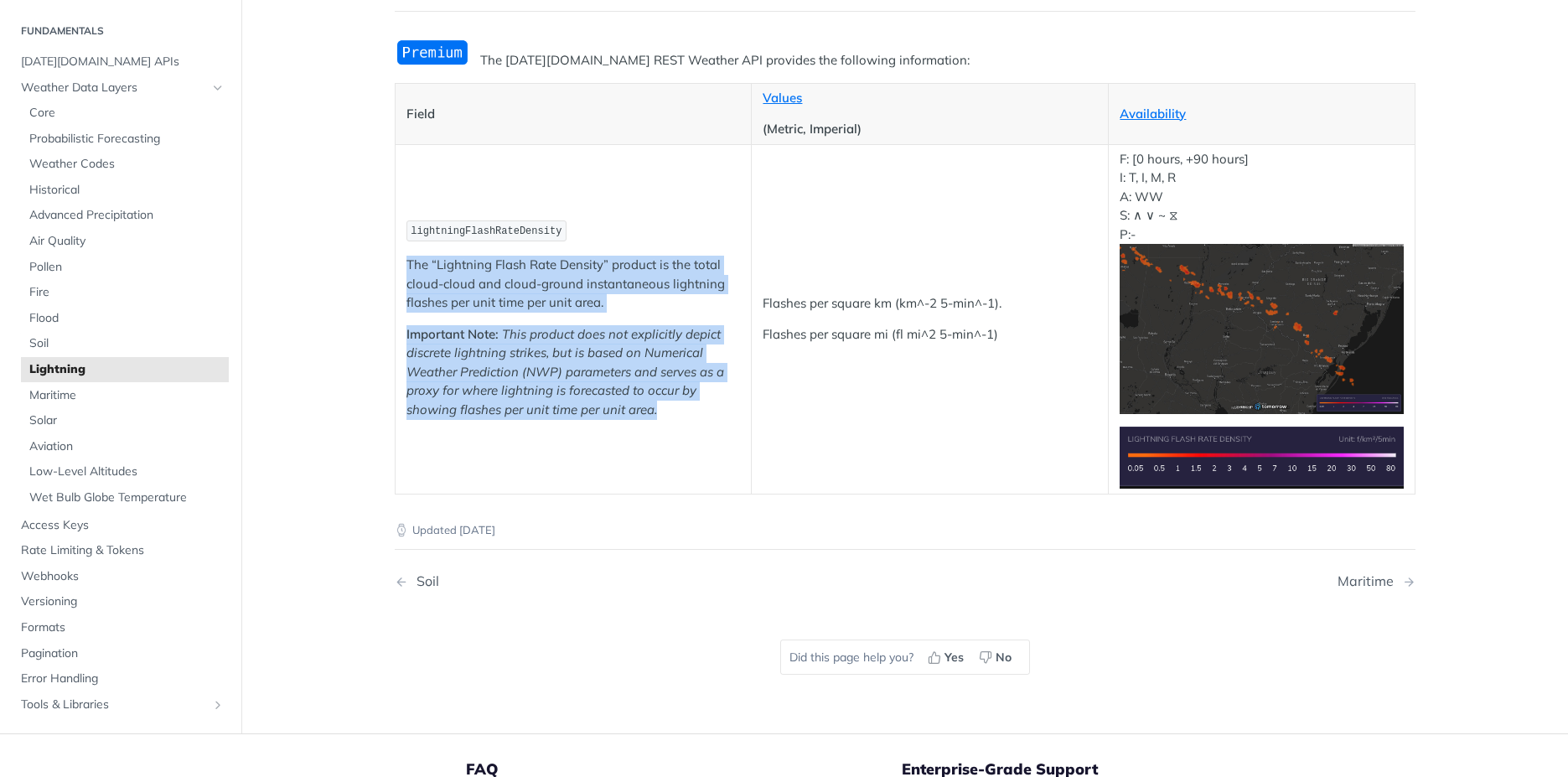
drag, startPoint x: 664, startPoint y: 412, endPoint x: 395, endPoint y: 269, distance: 304.6
click at [395, 269] on td "lightningFlashRateDensity The “Lightning Flash Rate Density” product is the tot…" at bounding box center [572, 319] width 357 height 350
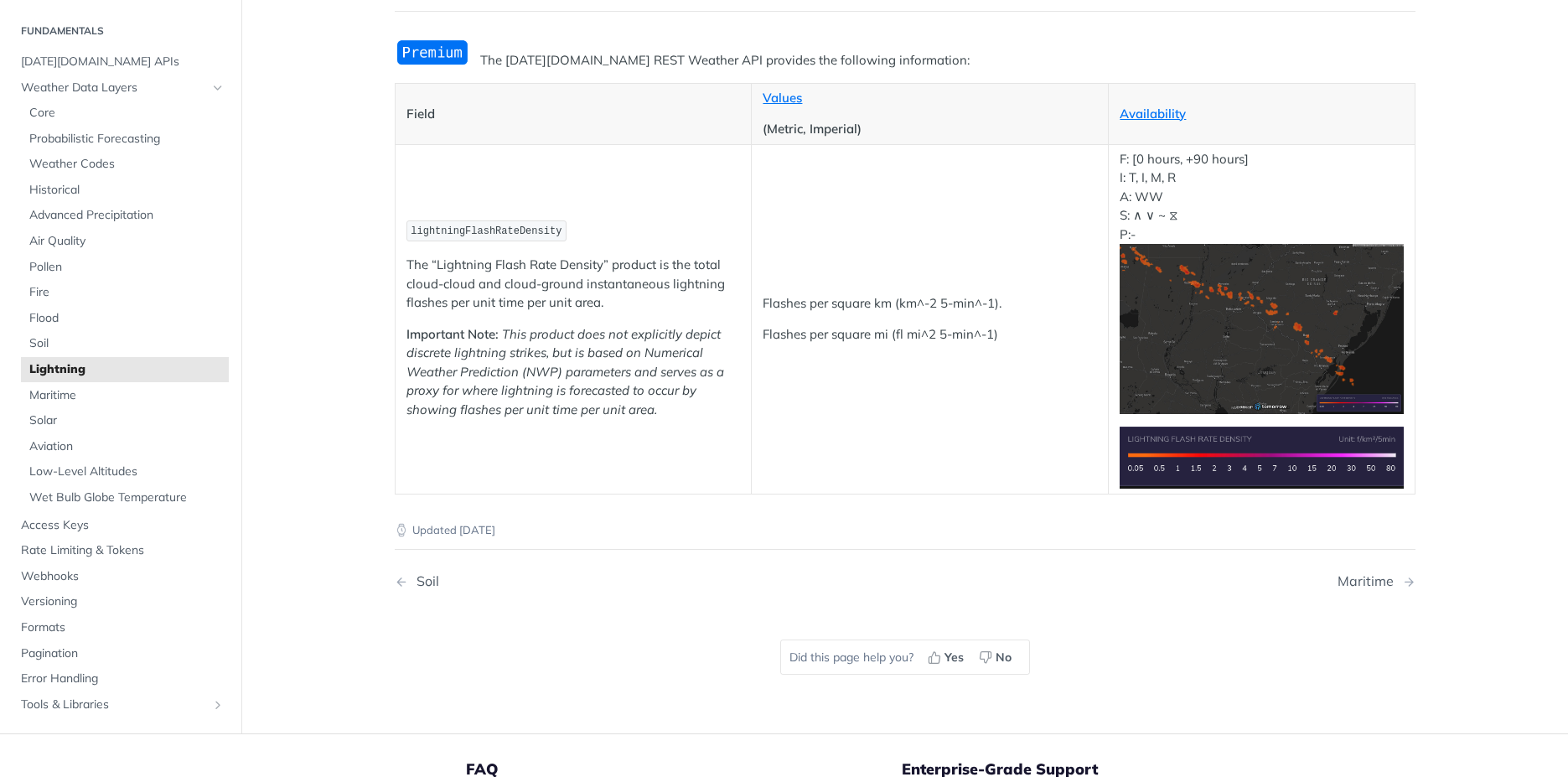
click at [636, 174] on td "lightningFlashRateDensity The “Lightning Flash Rate Density” product is the tot…" at bounding box center [572, 319] width 357 height 350
click at [619, 218] on td "lightningFlashRateDensity The “Lightning Flash Rate Density” product is the tot…" at bounding box center [572, 319] width 357 height 350
drag, startPoint x: 403, startPoint y: 232, endPoint x: 546, endPoint y: 234, distance: 143.0
click at [546, 234] on code "lightningFlashRateDensity" at bounding box center [486, 231] width 161 height 21
click at [307, 493] on main "JUMP TO CTRL-/ Fundamentals [DATE][DOMAIN_NAME] APIs Weather Data Layers Core P…" at bounding box center [784, 331] width 1568 height 805
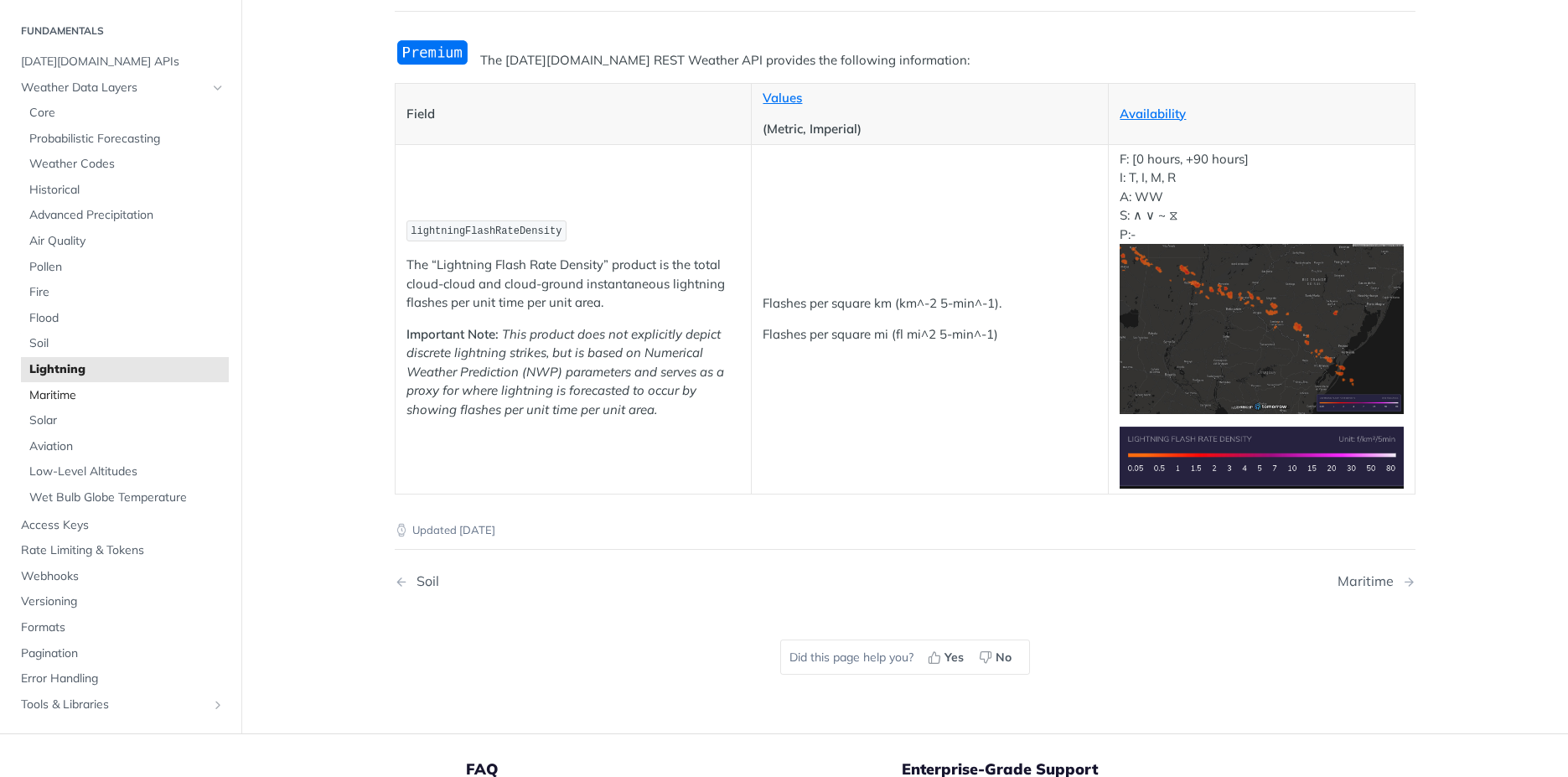
click at [61, 397] on span "Maritime" at bounding box center [127, 396] width 195 height 17
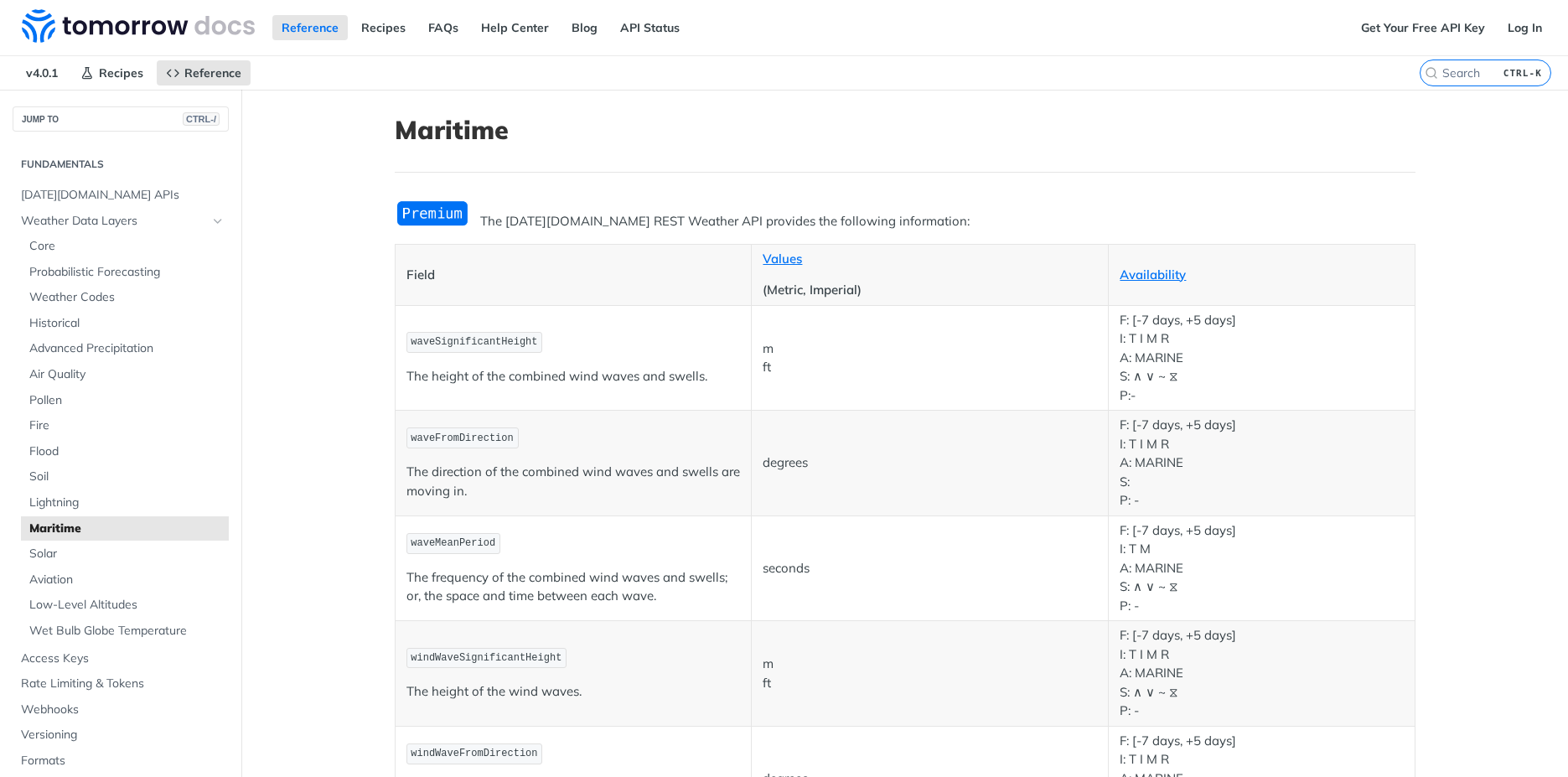
click at [643, 372] on p "The height of the combined wind waves and swells." at bounding box center [573, 377] width 334 height 19
drag, startPoint x: 400, startPoint y: 374, endPoint x: 709, endPoint y: 363, distance: 309.2
click at [709, 363] on td "waveSignificantHeight The height of the combined wind waves and swells." at bounding box center [572, 357] width 357 height 106
click at [600, 423] on td "waveFromDirection The direction of the combined wind waves and swells are movin…" at bounding box center [572, 463] width 357 height 106
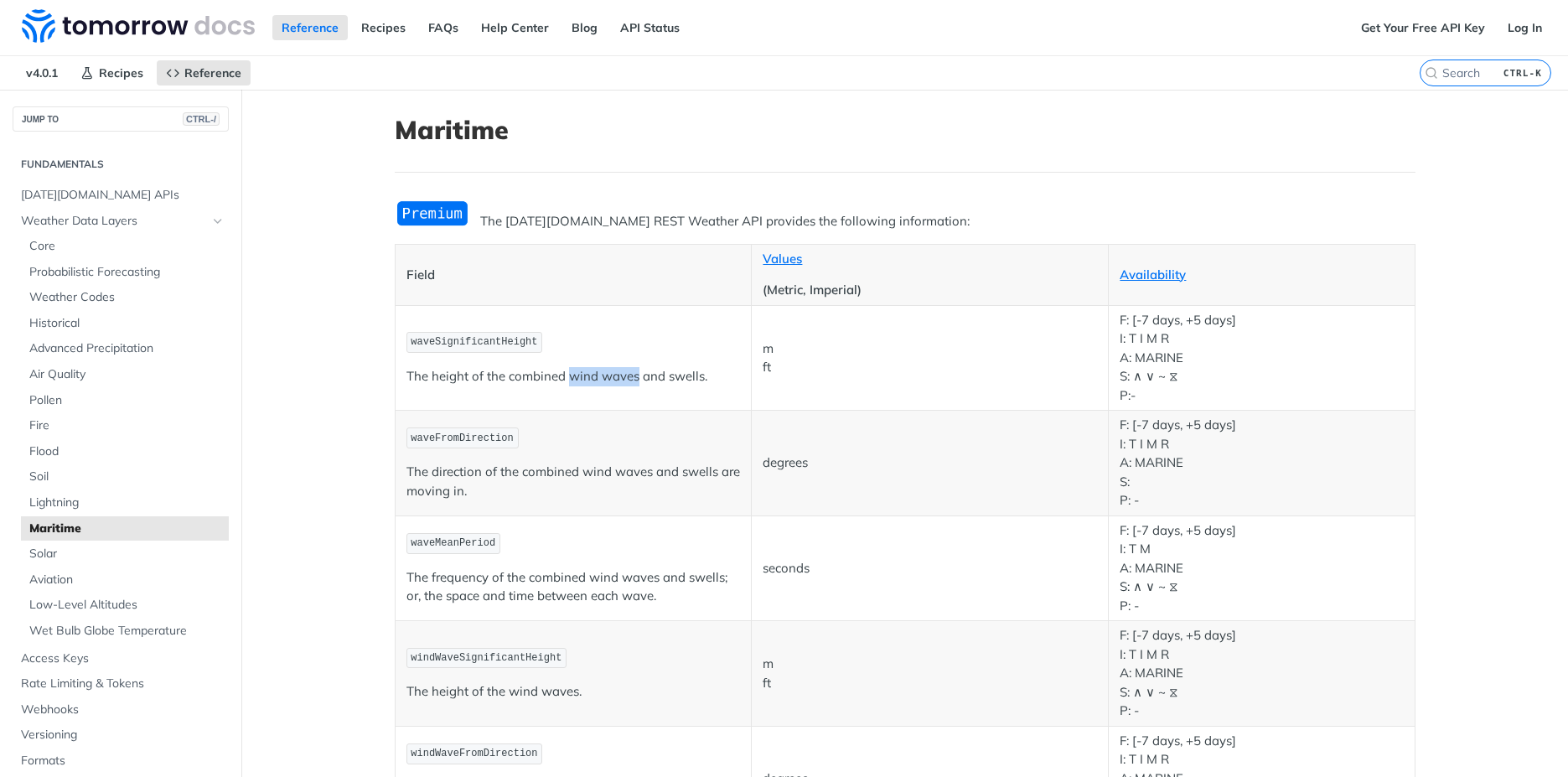
drag, startPoint x: 562, startPoint y: 377, endPoint x: 629, endPoint y: 376, distance: 67.0
click at [629, 376] on p "The height of the combined wind waves and swells." at bounding box center [573, 377] width 334 height 19
drag, startPoint x: 659, startPoint y: 379, endPoint x: 694, endPoint y: 378, distance: 35.0
click at [694, 378] on p "The height of the combined wind waves and swells." at bounding box center [573, 377] width 334 height 19
click at [1045, 78] on nav "v4.0.1 Recipes Reference" at bounding box center [709, 73] width 1419 height 34
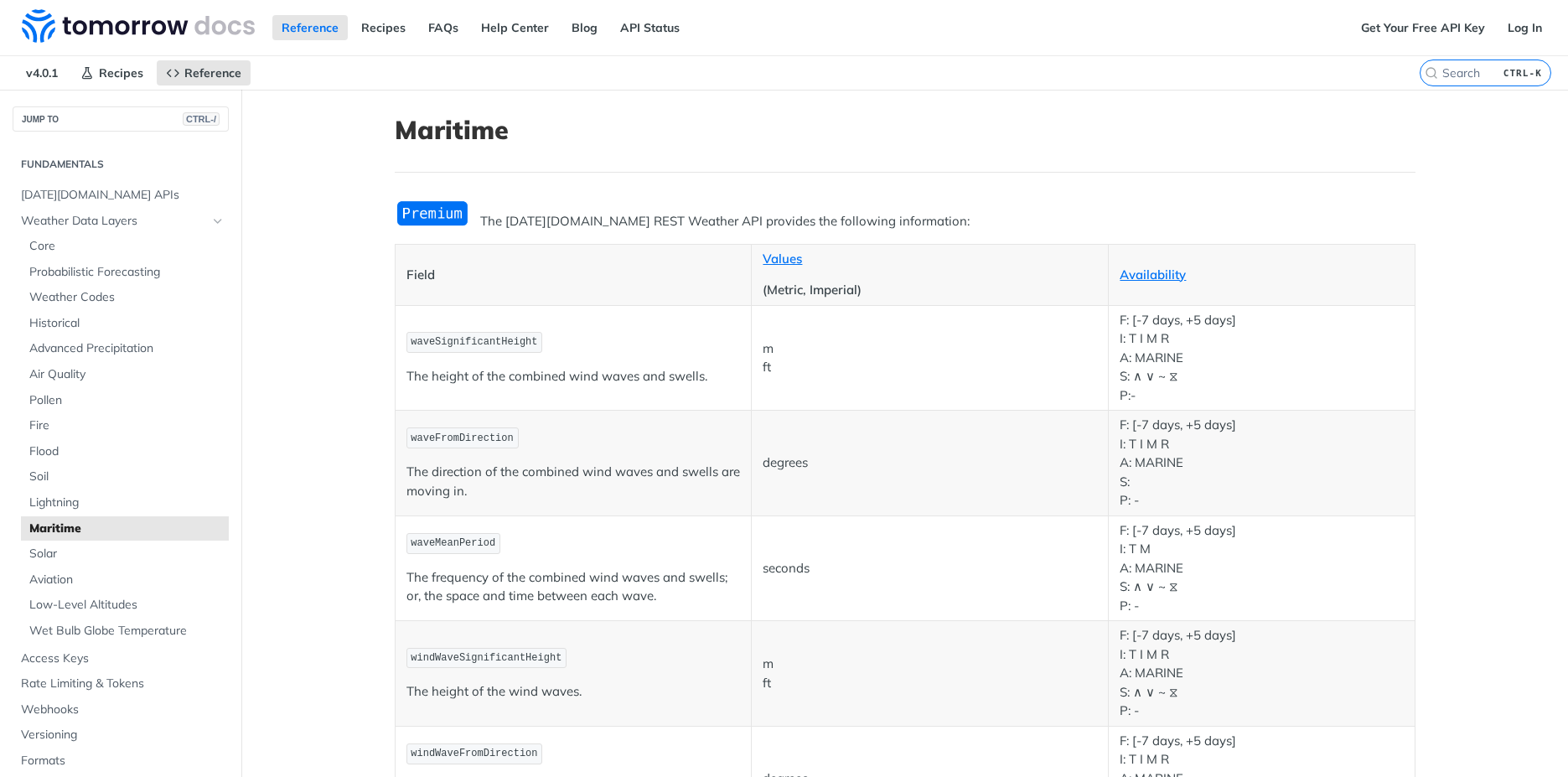
click at [642, 449] on p "waveFromDirection" at bounding box center [573, 437] width 334 height 24
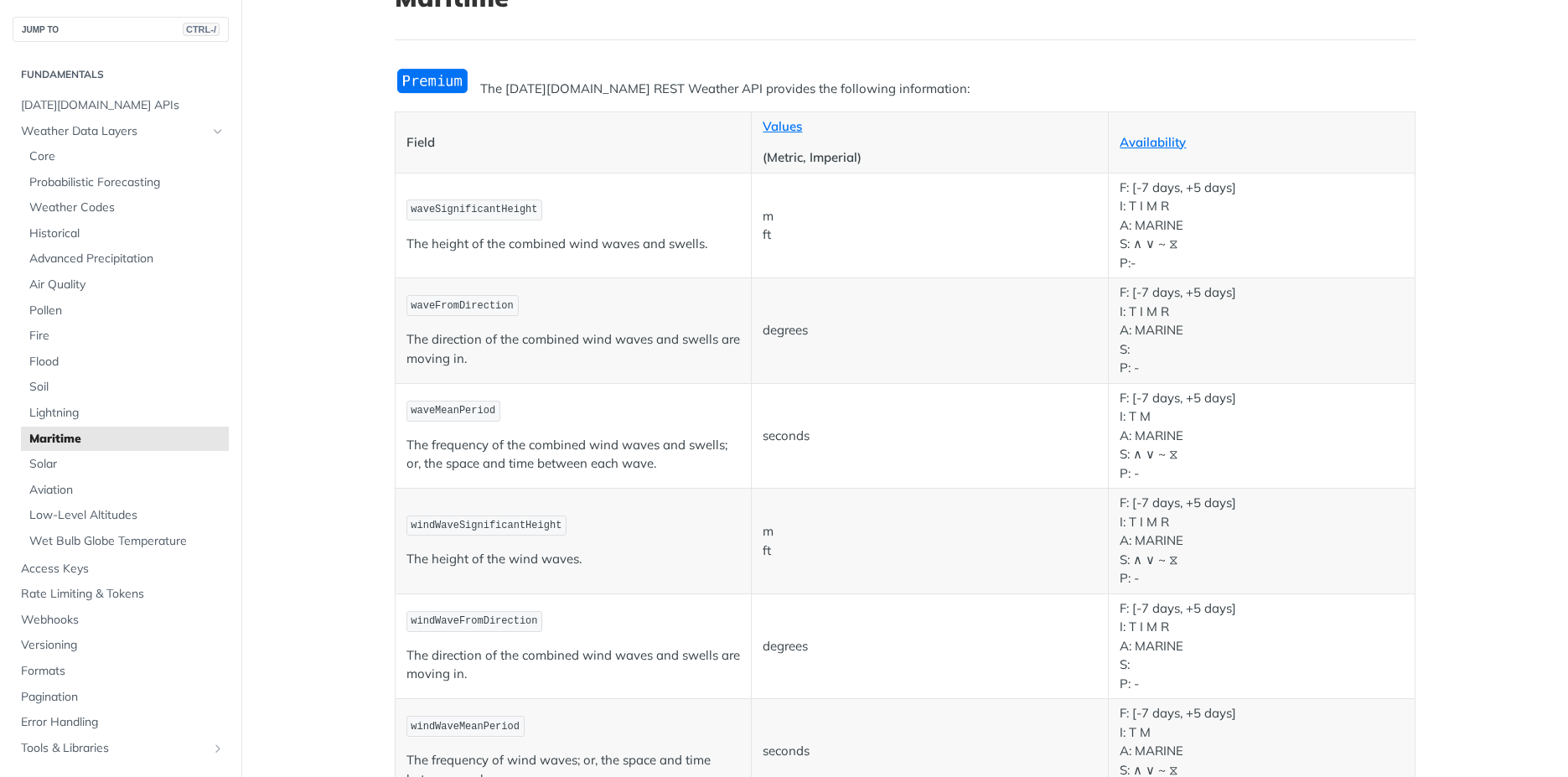
scroll to position [134, 0]
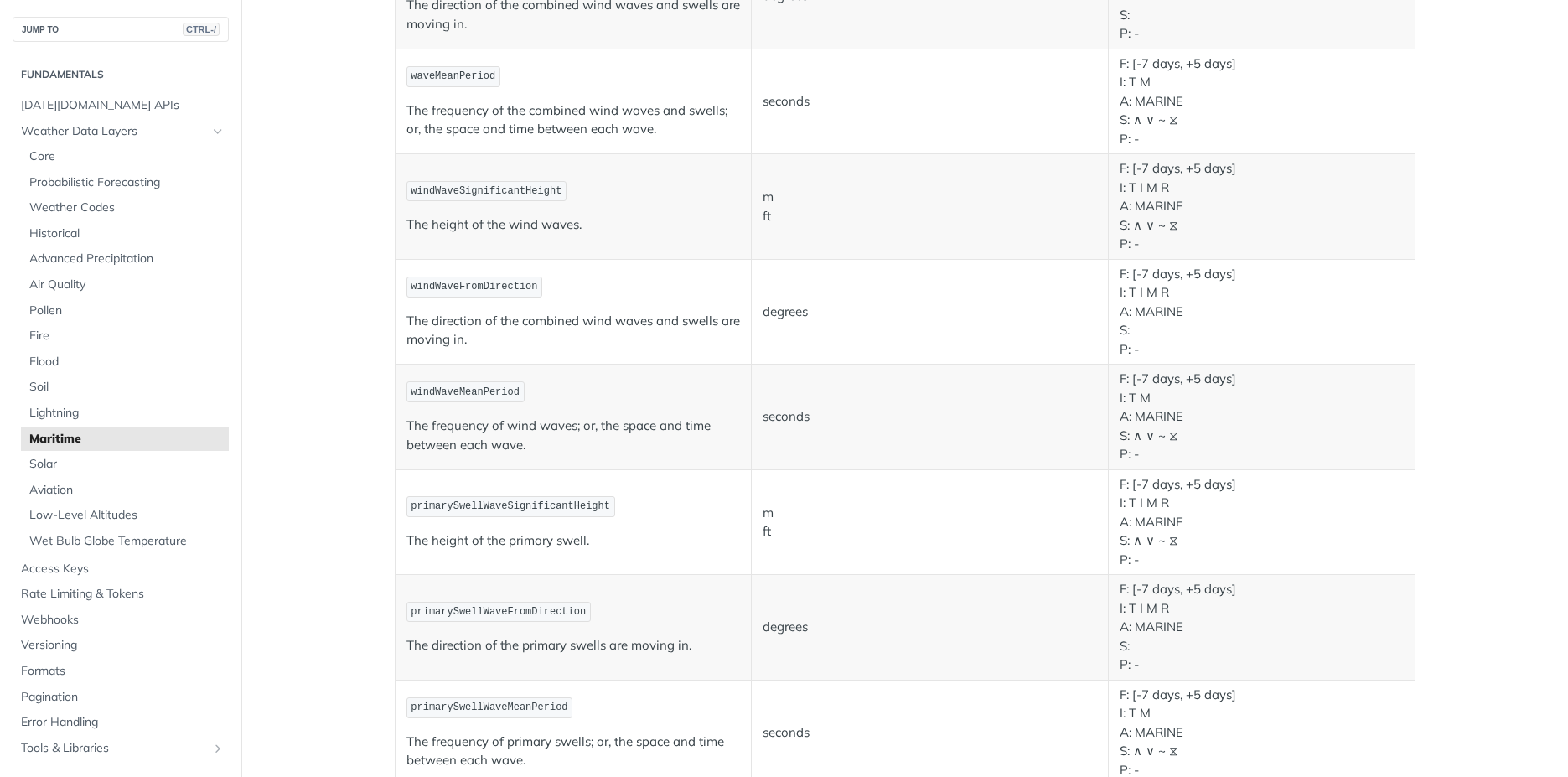
scroll to position [470, 0]
drag, startPoint x: 339, startPoint y: 459, endPoint x: 347, endPoint y: 458, distance: 8.1
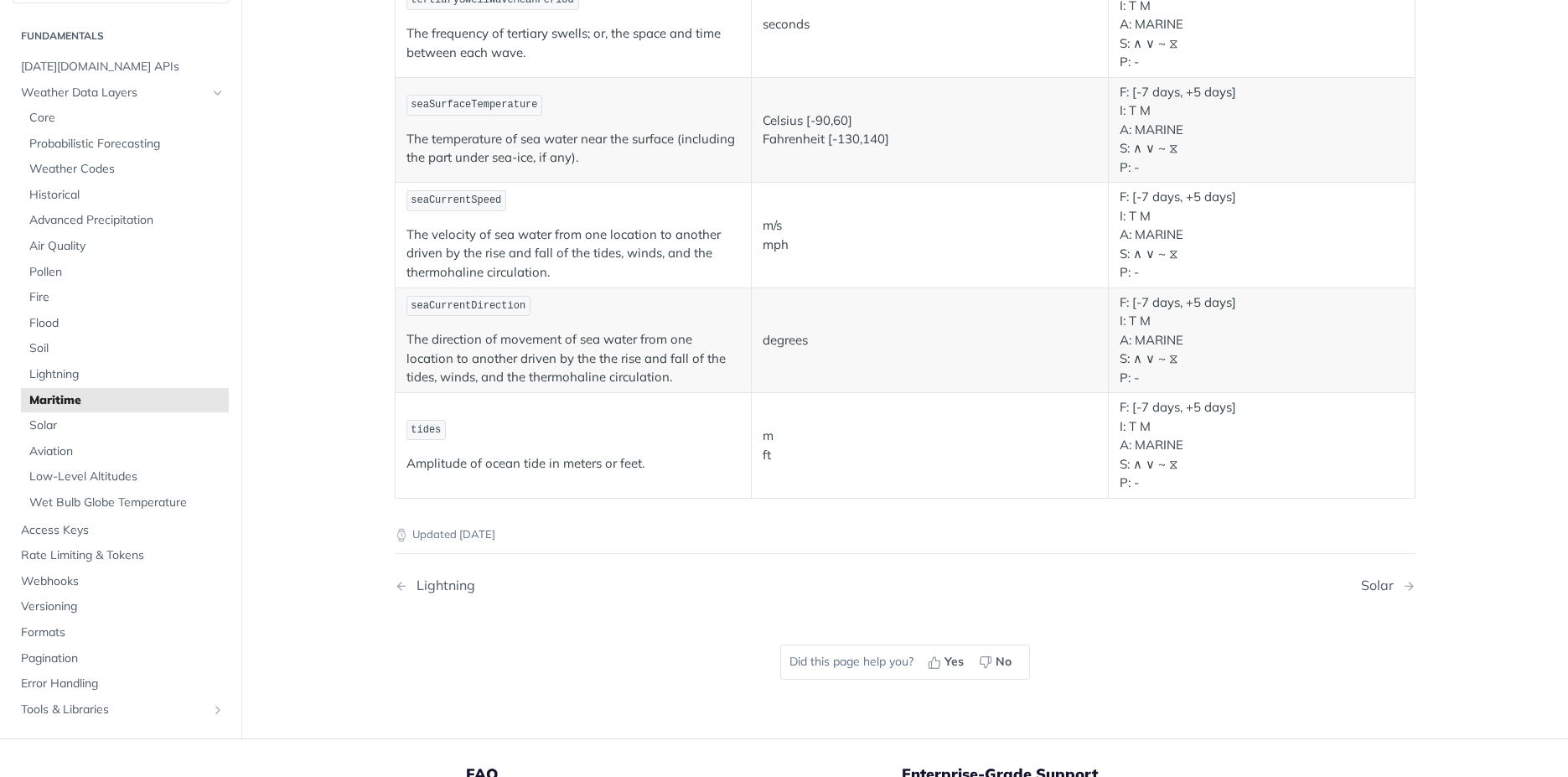
scroll to position [1764, 0]
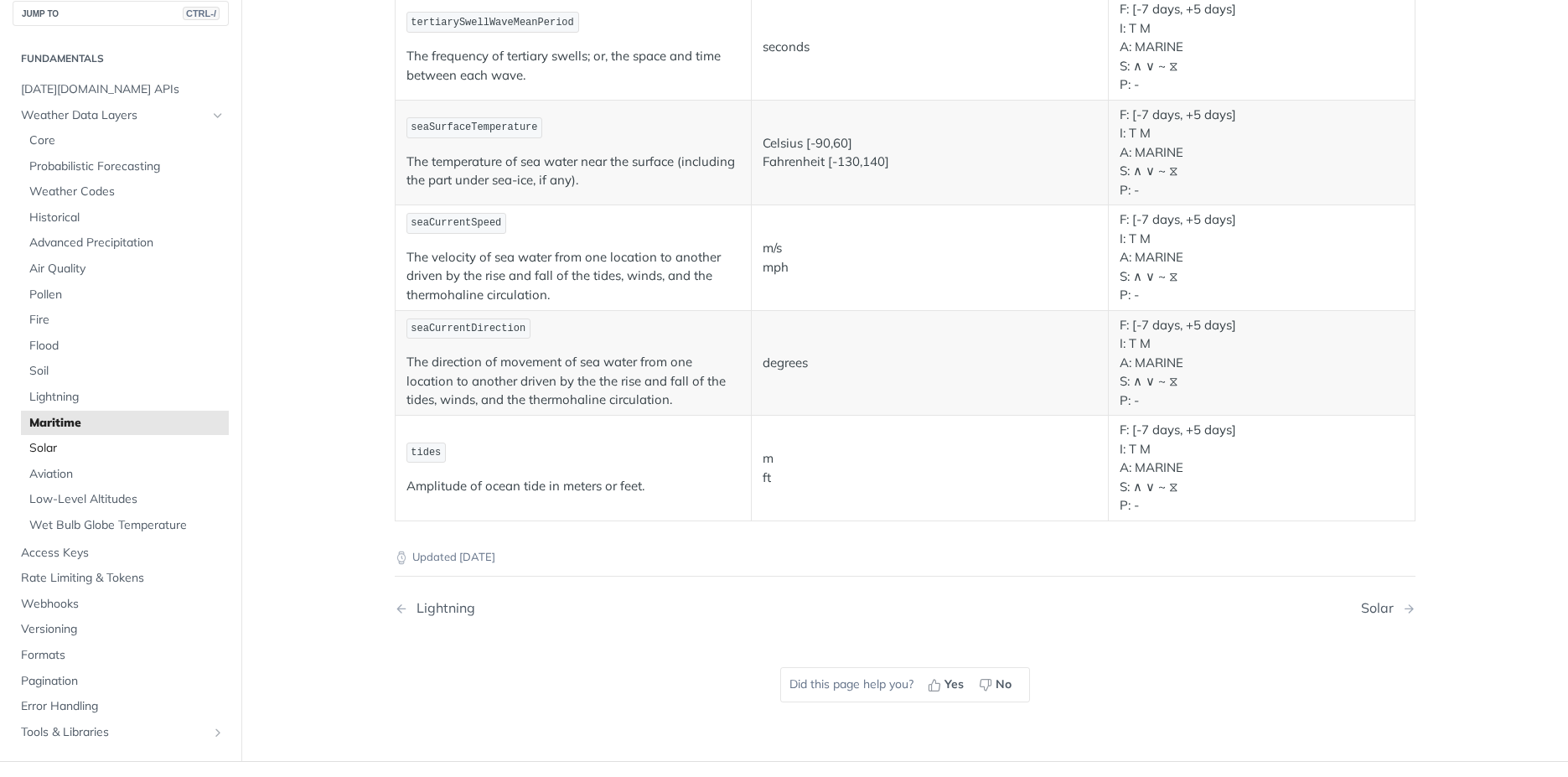
click at [35, 454] on span "Solar" at bounding box center [127, 448] width 195 height 17
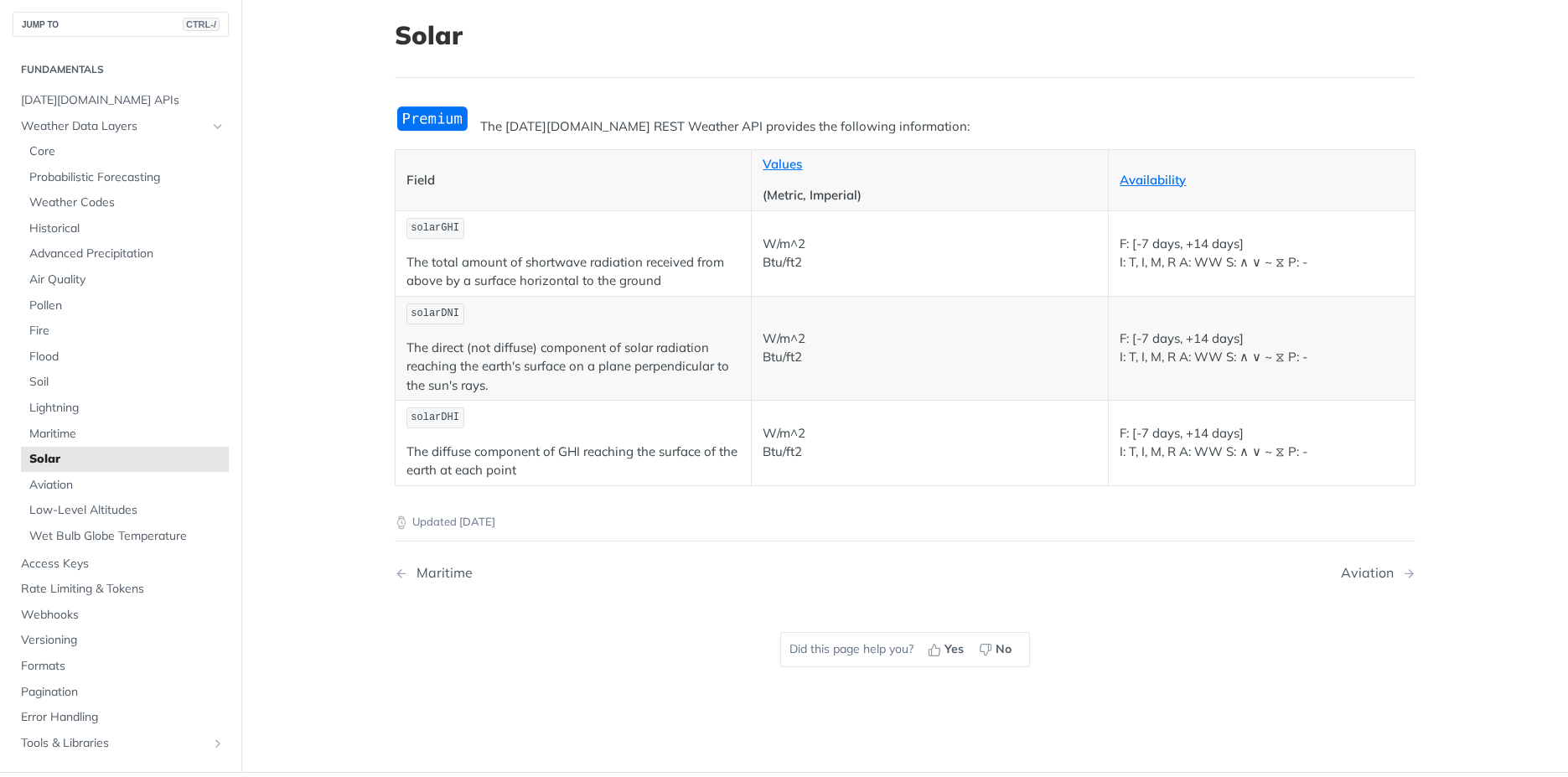
scroll to position [116, 0]
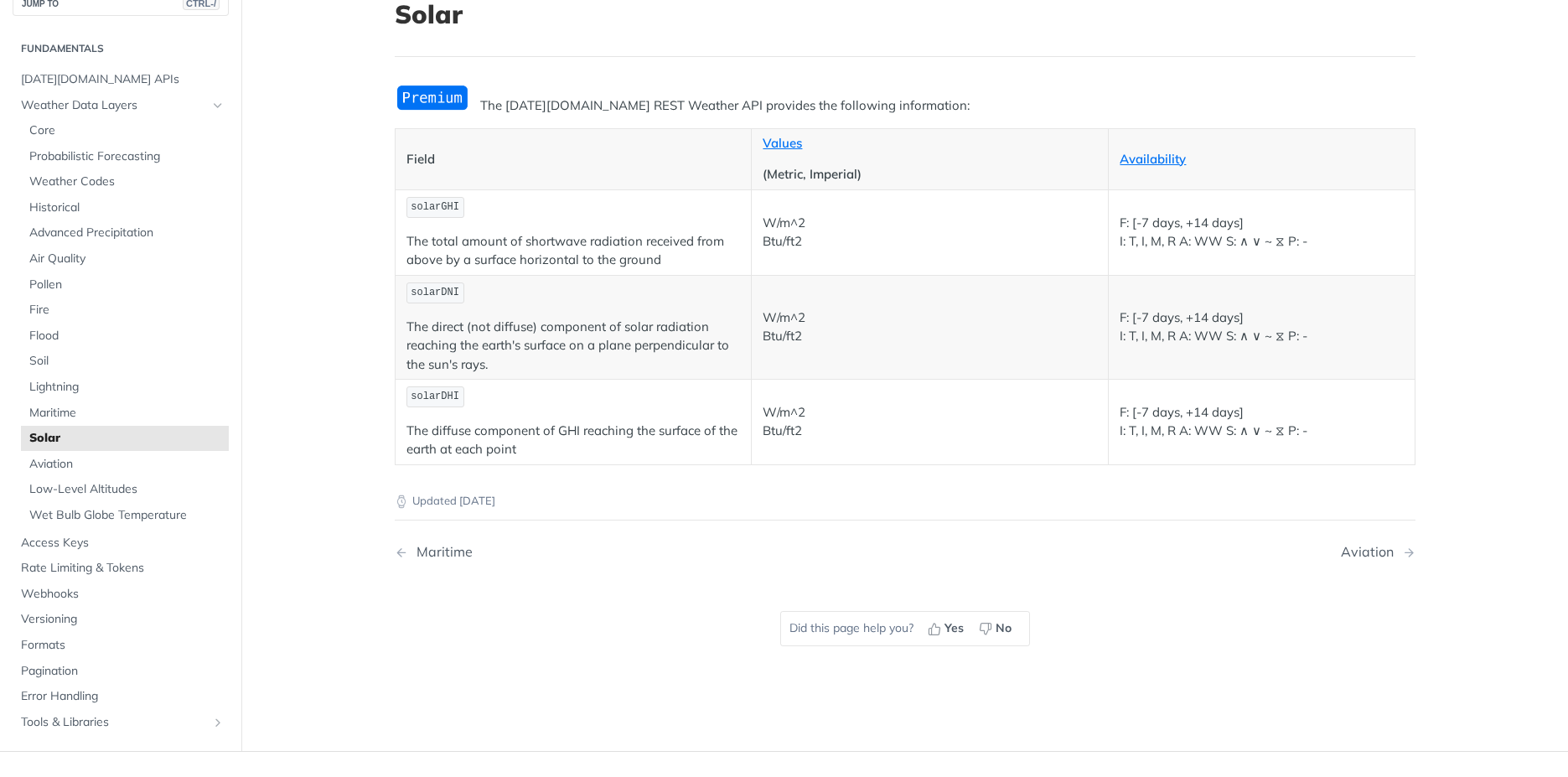
click at [285, 650] on main "JUMP TO CTRL-/ Fundamentals [DATE][DOMAIN_NAME] APIs Weather Data Layers Core P…" at bounding box center [784, 362] width 1568 height 777
drag, startPoint x: 400, startPoint y: 238, endPoint x: 665, endPoint y: 269, distance: 266.8
click at [665, 269] on p "The total amount of shortwave radiation received from above by a surface horizo…" at bounding box center [573, 251] width 334 height 38
click at [65, 468] on span "Aviation" at bounding box center [127, 465] width 195 height 17
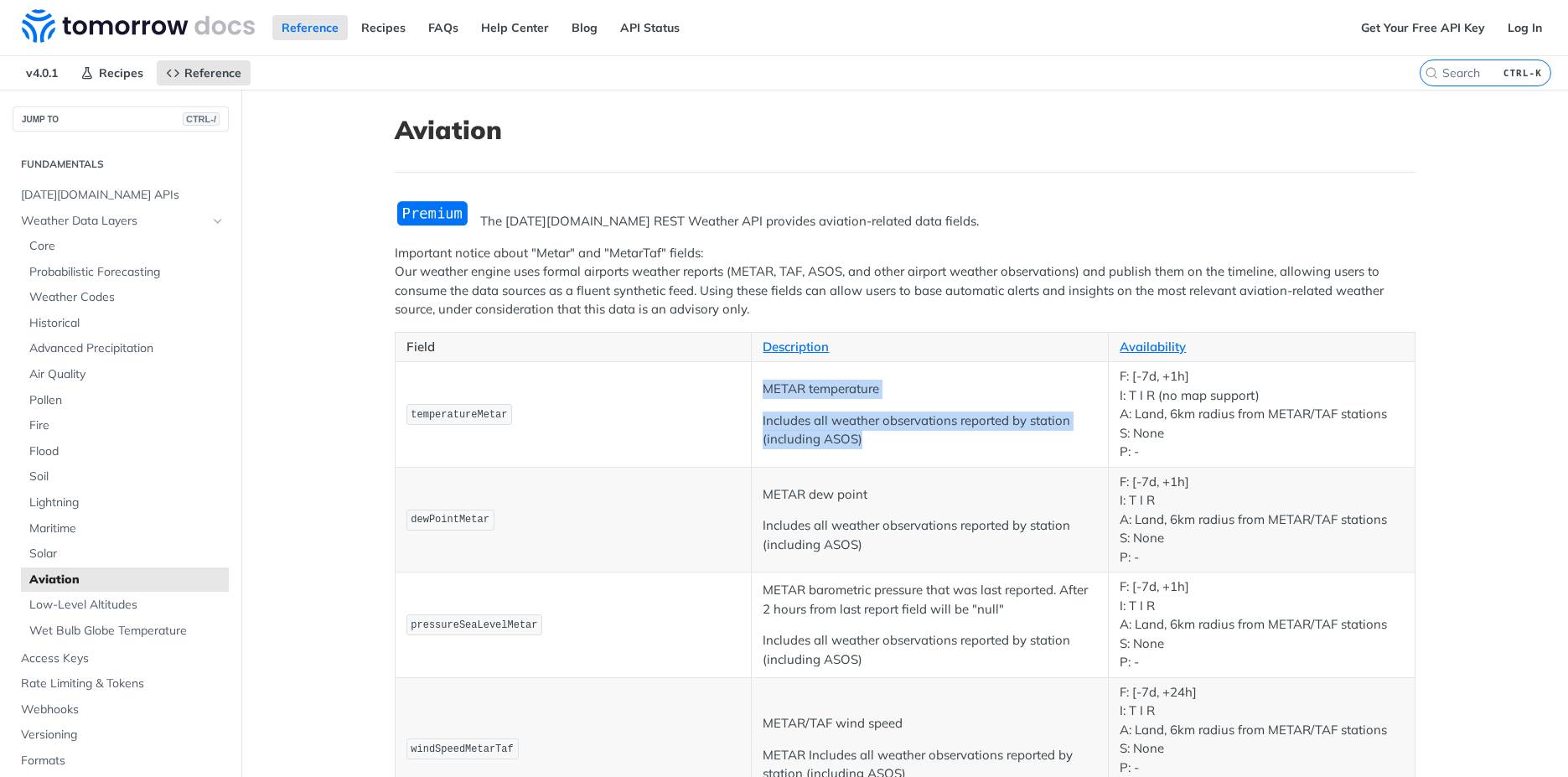
drag, startPoint x: 865, startPoint y: 437, endPoint x: 757, endPoint y: 381, distance: 121.7
click at [757, 381] on td "METAR temperature Includes all weather observations reported by station (includ…" at bounding box center [930, 415] width 357 height 106
click at [573, 290] on p "Important notice about "Metar" and "MetarTaf" fields: Our weather engine uses f…" at bounding box center [904, 281] width 1021 height 75
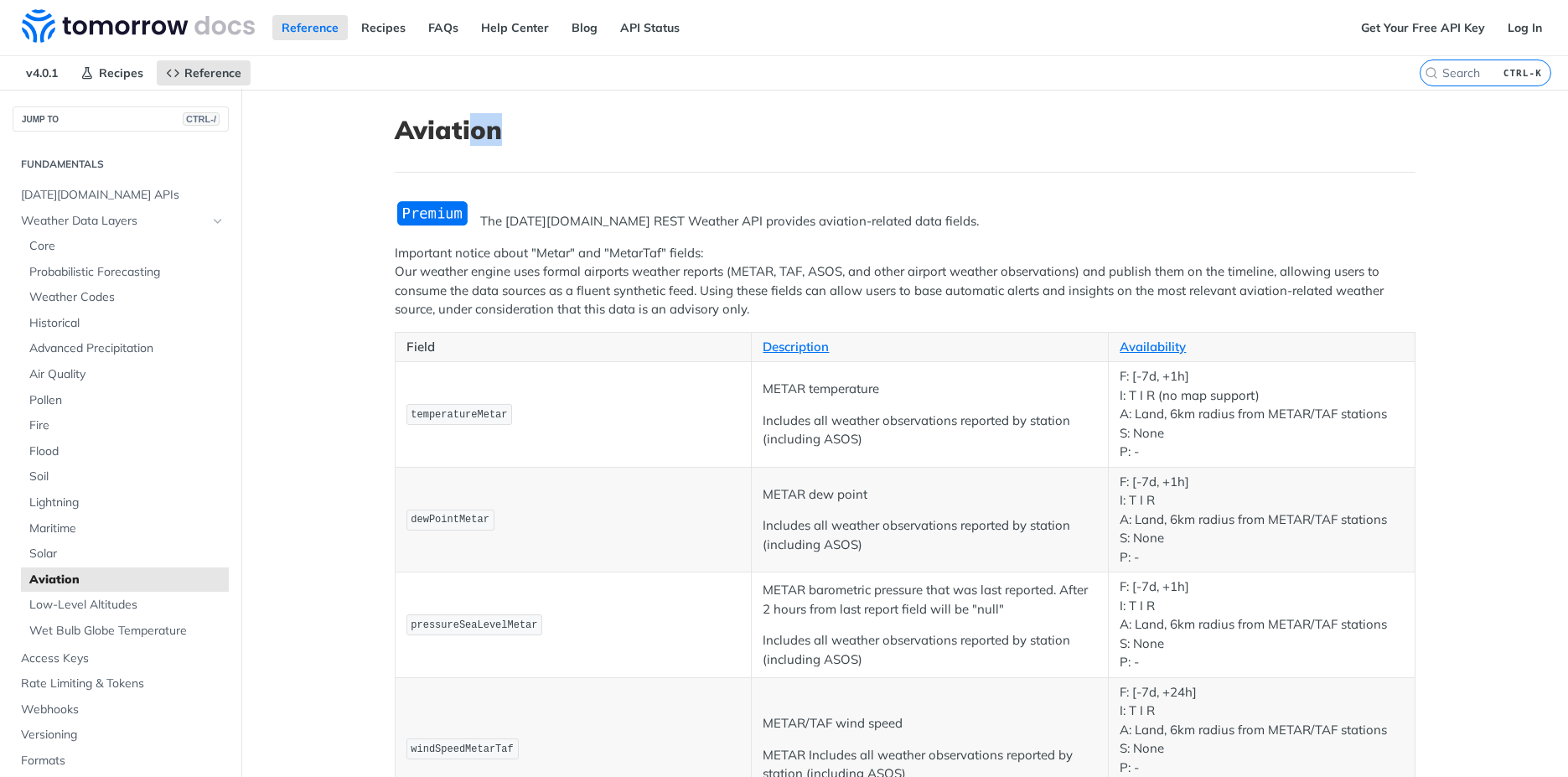
drag, startPoint x: 496, startPoint y: 133, endPoint x: 464, endPoint y: 133, distance: 32.0
click at [464, 133] on h1 "Aviation" at bounding box center [904, 130] width 1021 height 30
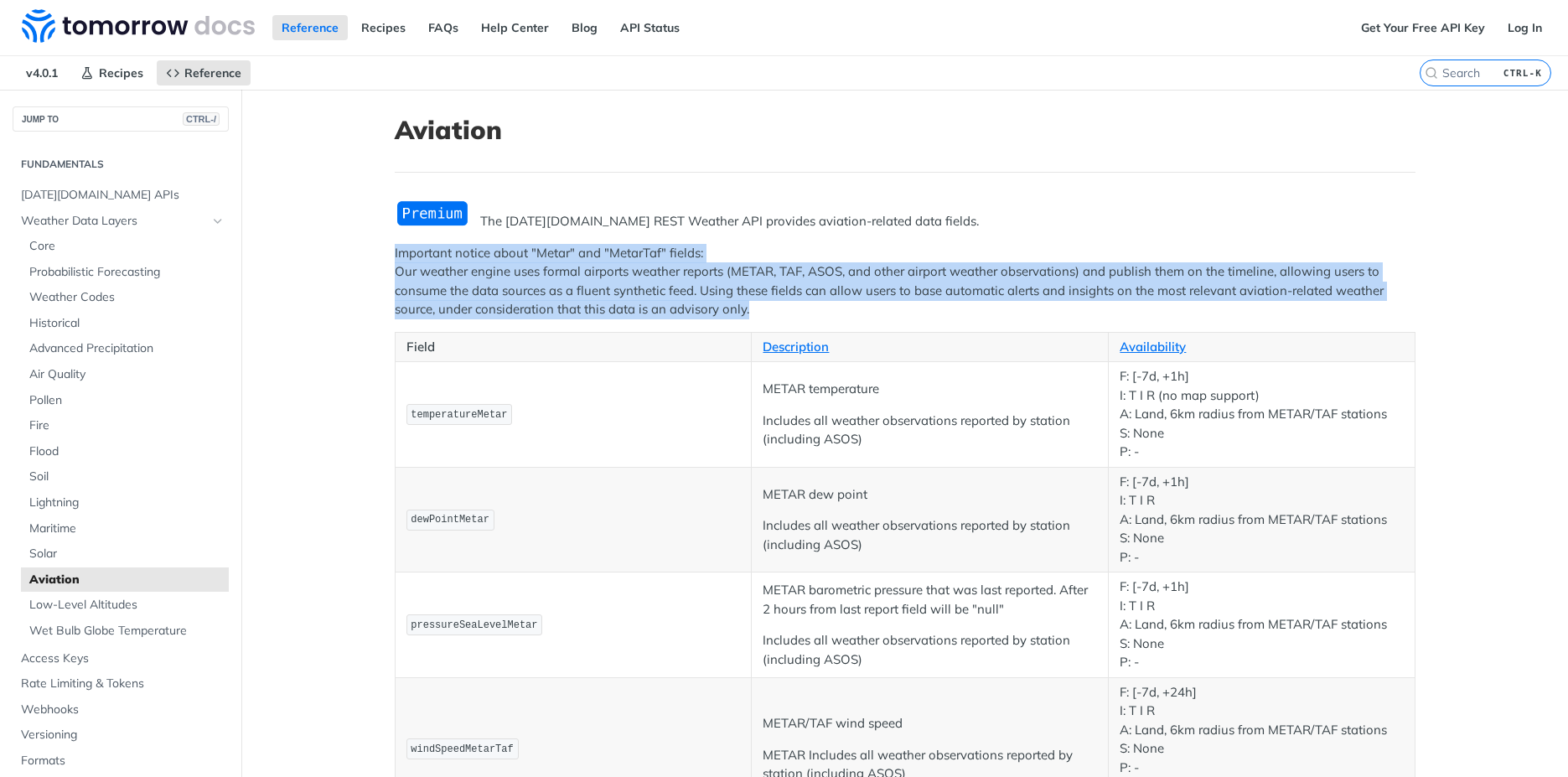
drag, startPoint x: 751, startPoint y: 312, endPoint x: 383, endPoint y: 245, distance: 374.0
click at [128, 603] on span "Low-Level Altitudes" at bounding box center [127, 606] width 195 height 17
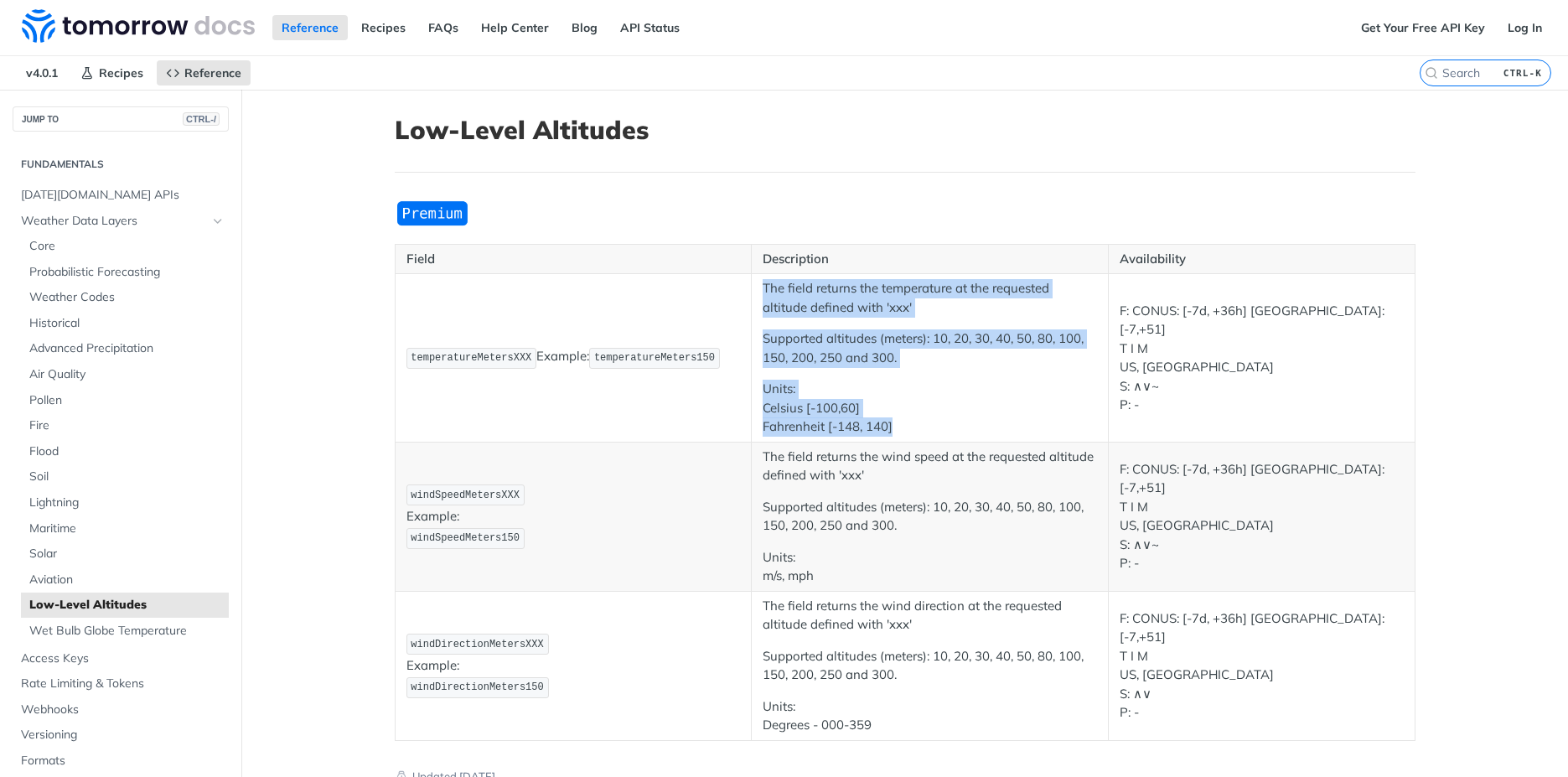
drag, startPoint x: 756, startPoint y: 284, endPoint x: 896, endPoint y: 432, distance: 203.7
click at [896, 432] on td "The field returns the temperature at the requested altitude defined with 'xxx' …" at bounding box center [930, 358] width 357 height 168
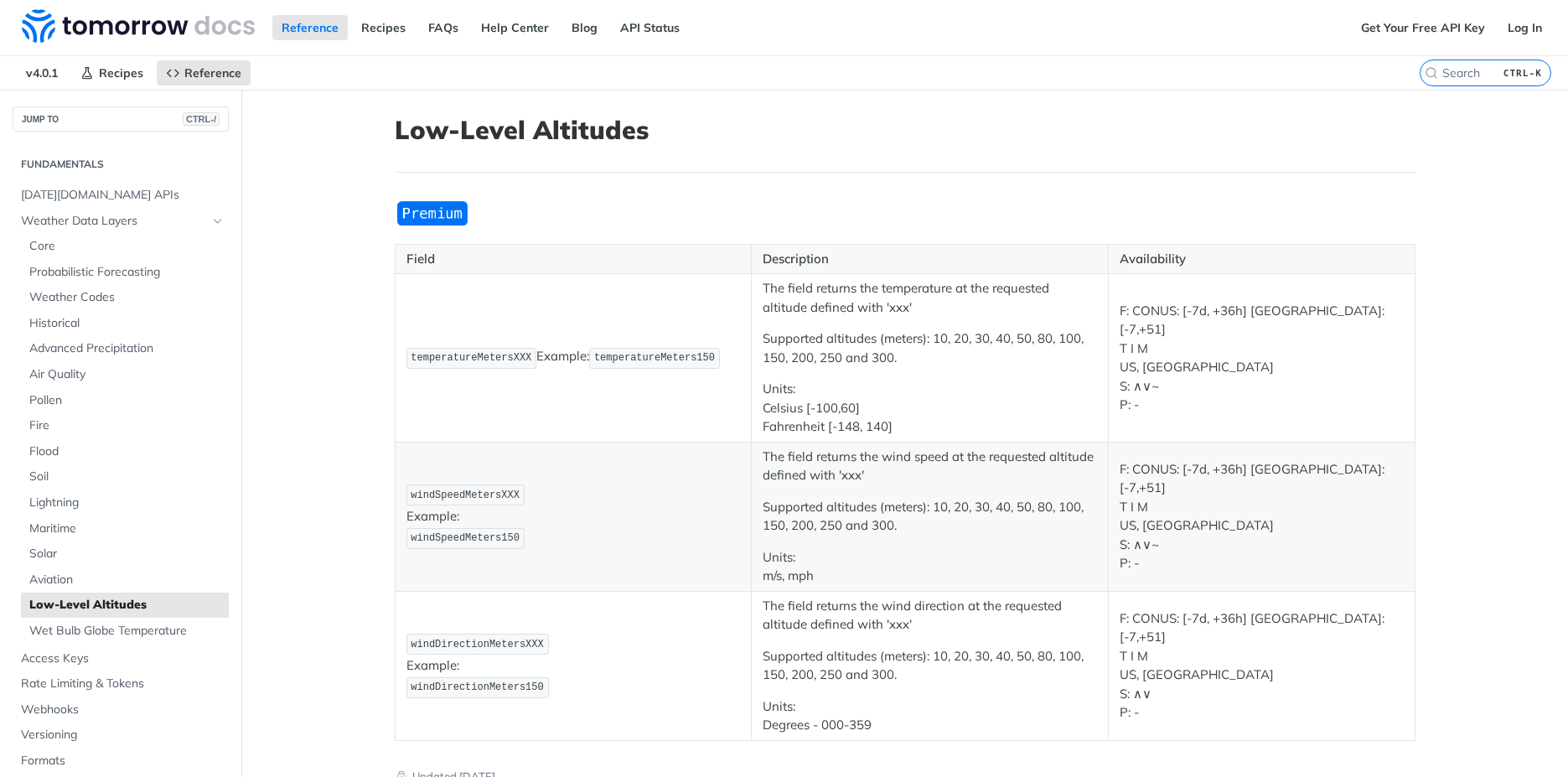
click at [624, 407] on td "temperatureMetersXXX Example: temperatureMeters150" at bounding box center [572, 358] width 357 height 168
click at [855, 463] on p "The field returns the wind speed at the requested altitude defined with 'xxx'" at bounding box center [930, 466] width 334 height 38
click at [345, 454] on main "JUMP TO CTRL-/ Fundamentals [DATE][DOMAIN_NAME] APIs Weather Data Layers Core P…" at bounding box center [784, 535] width 1568 height 891
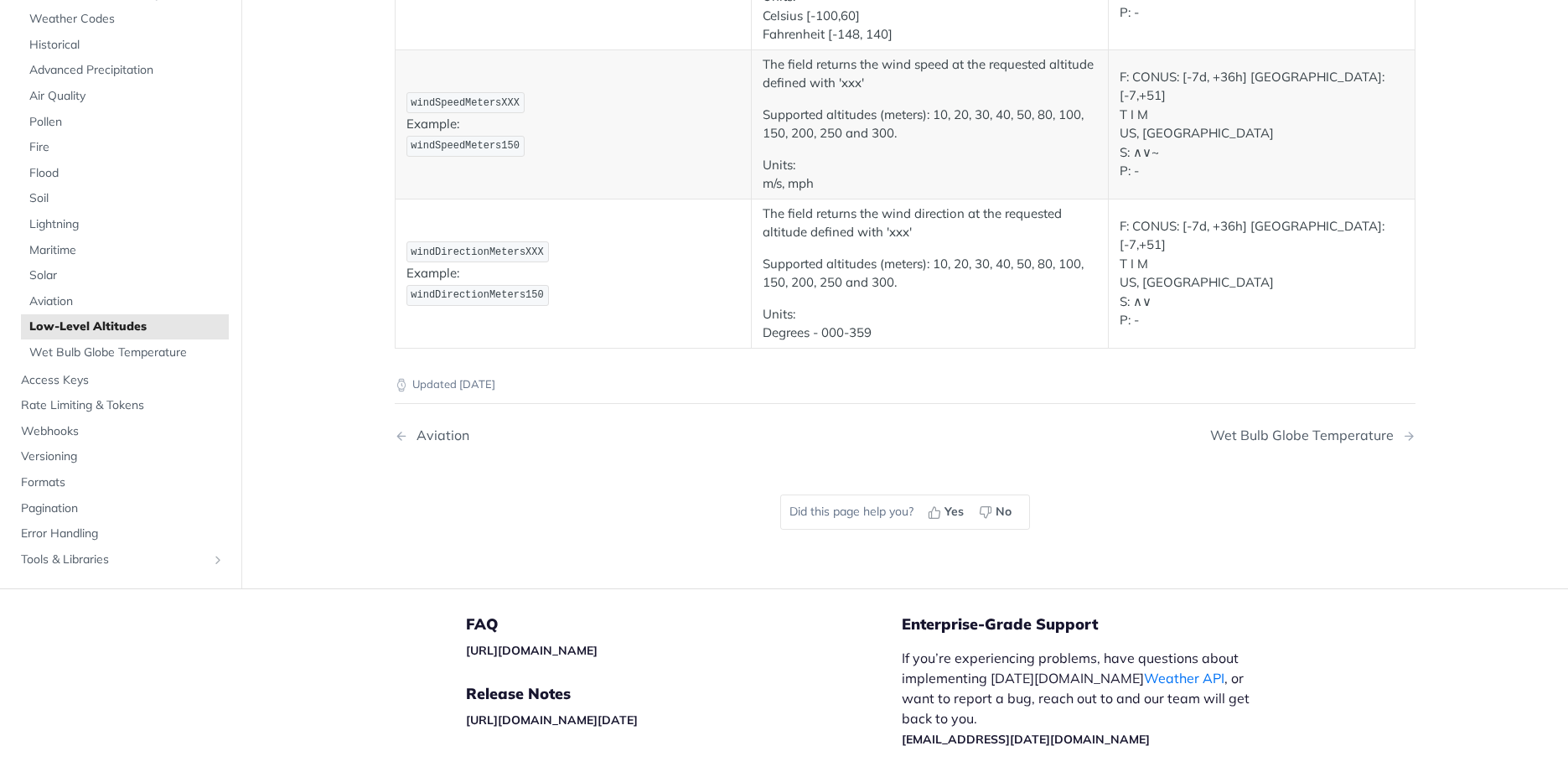
scroll to position [394, 0]
click at [148, 346] on span "Wet Bulb Globe Temperature" at bounding box center [127, 351] width 195 height 17
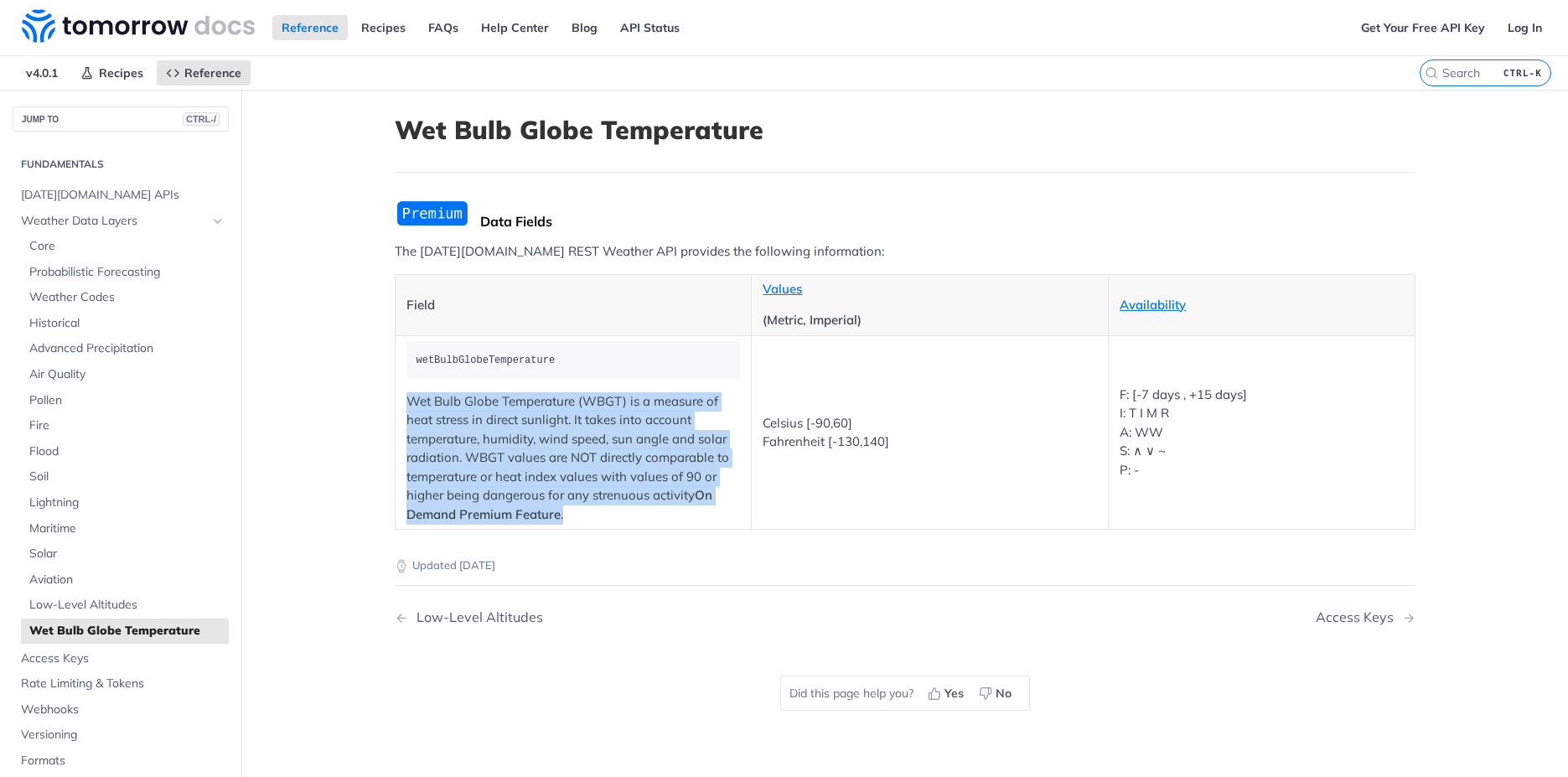
drag, startPoint x: 567, startPoint y: 515, endPoint x: 402, endPoint y: 409, distance: 196.1
click at [406, 409] on p "Wet Bulb Globe Temperature (WBGT) is a measure of heat stress in direct sunligh…" at bounding box center [573, 458] width 334 height 133
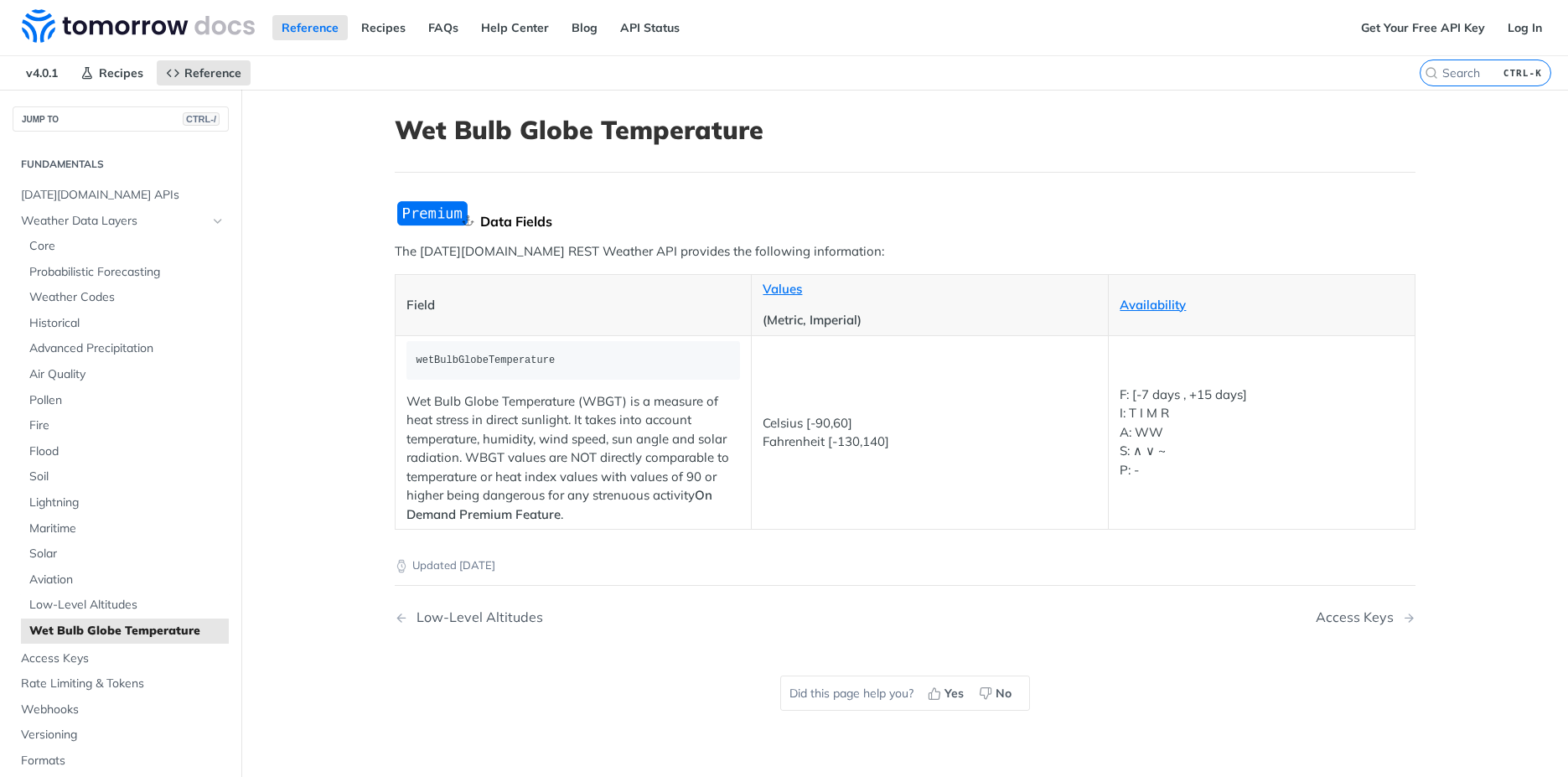
click at [875, 228] on div "Data Fields" at bounding box center [948, 221] width 936 height 17
drag, startPoint x: 691, startPoint y: 441, endPoint x: 448, endPoint y: 458, distance: 243.6
click at [448, 458] on p "Wet Bulb Globe Temperature (WBGT) is a measure of heat stress in direct sunligh…" at bounding box center [573, 458] width 334 height 133
click at [782, 226] on div "Data Fields" at bounding box center [948, 221] width 936 height 17
click at [328, 536] on main "JUMP TO CTRL-/ Fundamentals [DATE][DOMAIN_NAME] APIs Weather Data Layers Core P…" at bounding box center [784, 478] width 1568 height 777
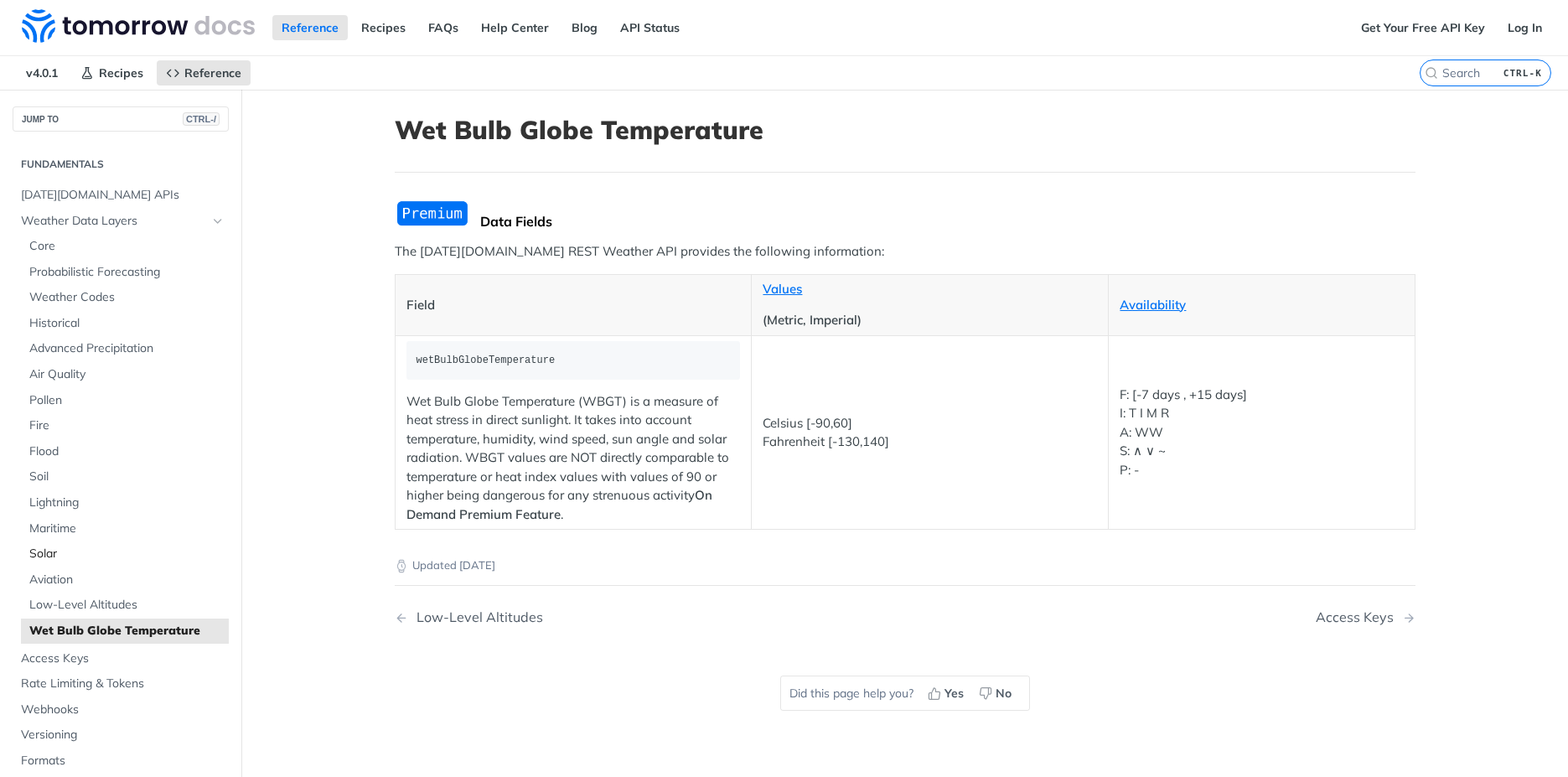
click at [52, 553] on span "Solar" at bounding box center [127, 554] width 195 height 17
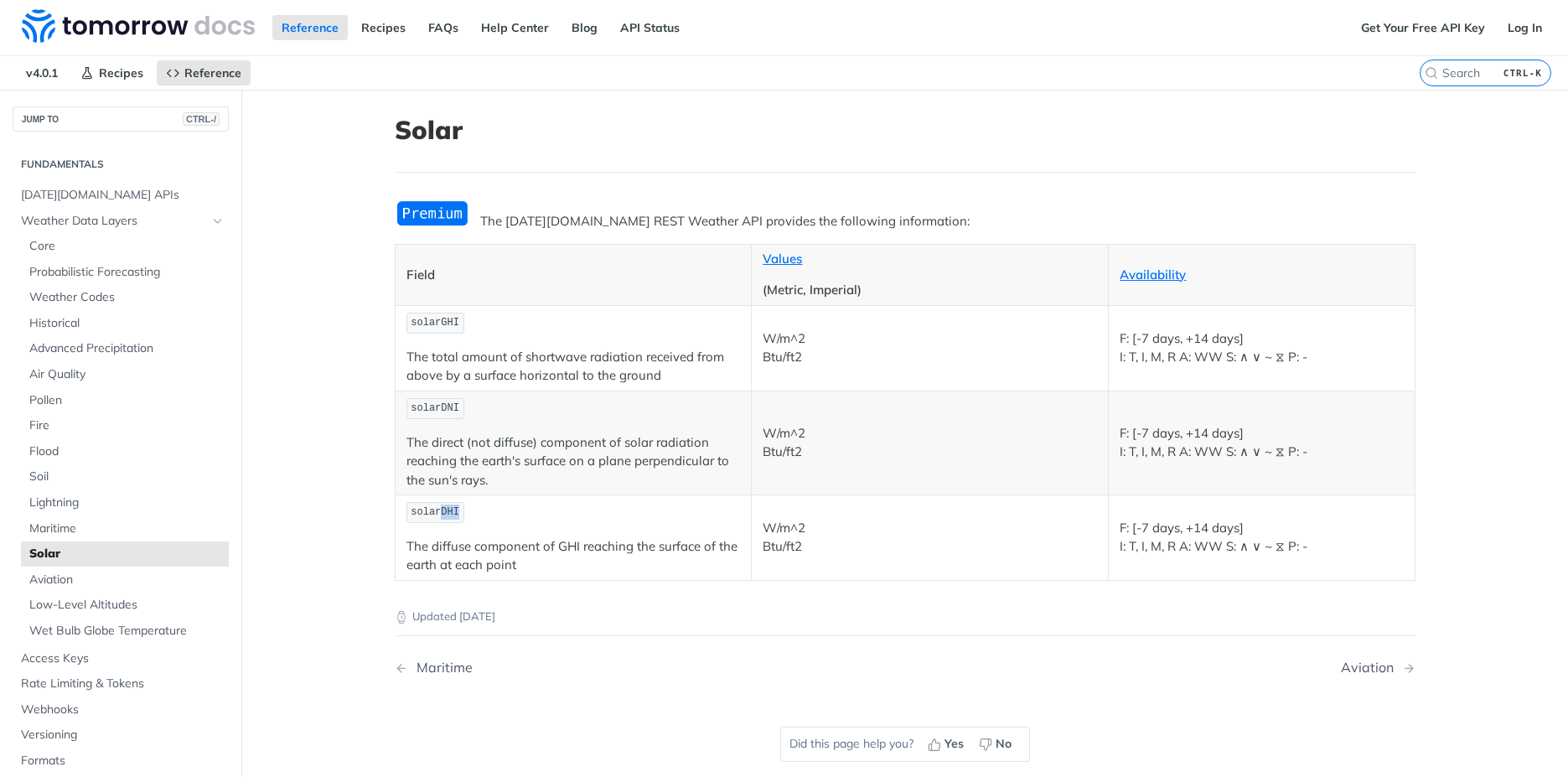
drag, startPoint x: 431, startPoint y: 513, endPoint x: 448, endPoint y: 518, distance: 17.7
click at [448, 518] on span "solarDHI" at bounding box center [435, 512] width 49 height 12
click at [285, 426] on main "JUMP TO CTRL-/ Fundamentals [DATE][DOMAIN_NAME] APIs Weather Data Layers Core P…" at bounding box center [784, 478] width 1568 height 777
click at [592, 292] on th "Field" at bounding box center [572, 274] width 357 height 61
click at [110, 631] on span "Wet Bulb Globe Temperature" at bounding box center [127, 631] width 195 height 17
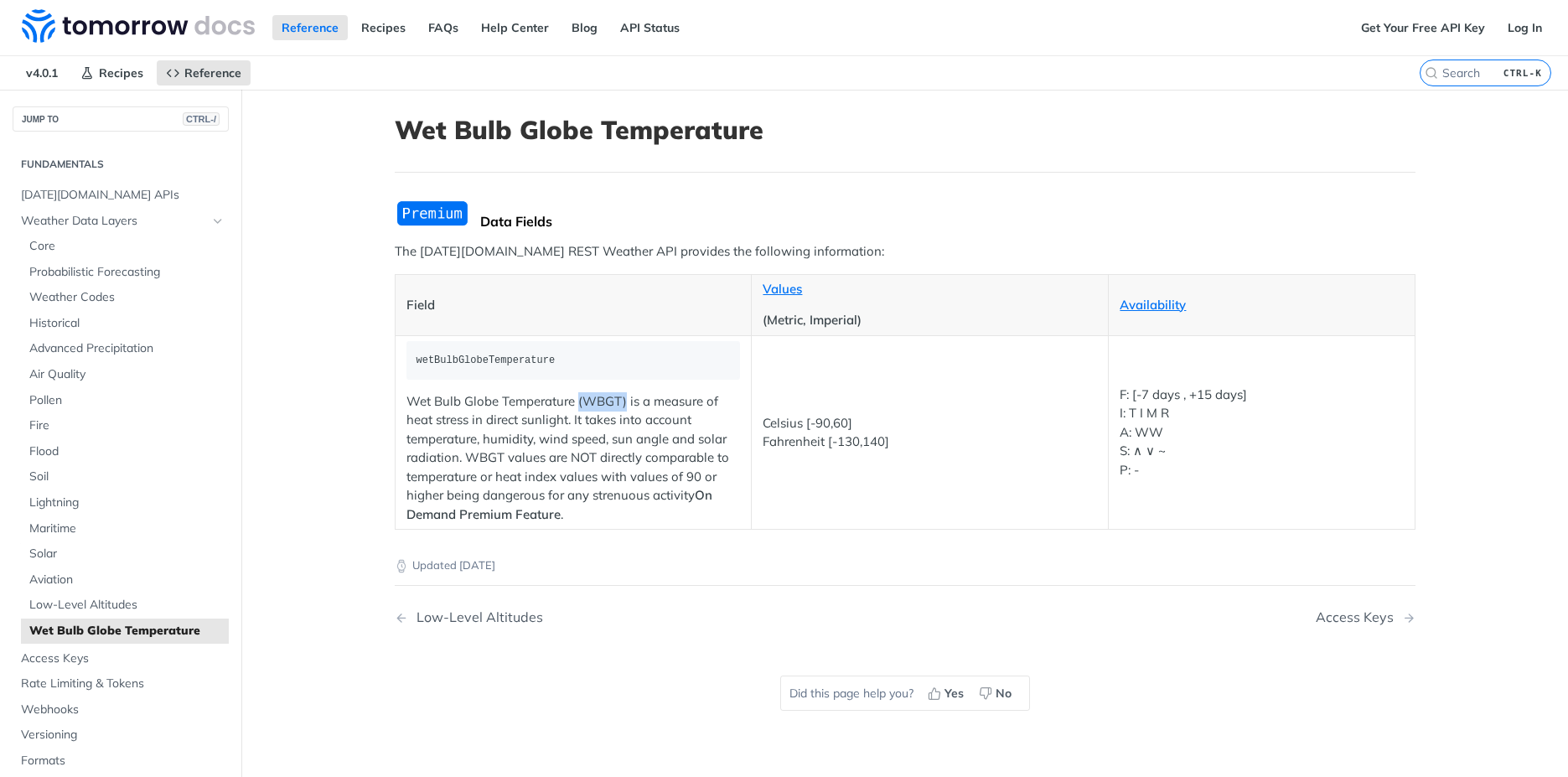
drag, startPoint x: 570, startPoint y: 399, endPoint x: 619, endPoint y: 401, distance: 49.0
click at [619, 401] on p "Wet Bulb Globe Temperature (WBGT) is a measure of heat stress in direct sunligh…" at bounding box center [573, 458] width 334 height 133
click at [329, 514] on main "JUMP TO CTRL-/ Fundamentals [DATE][DOMAIN_NAME] APIs Weather Data Layers Core P…" at bounding box center [784, 478] width 1568 height 777
click at [925, 169] on header "Wet Bulb Globe Temperature" at bounding box center [904, 144] width 1021 height 57
click at [838, 72] on nav "v4.0.1 Recipes Reference" at bounding box center [709, 73] width 1419 height 34
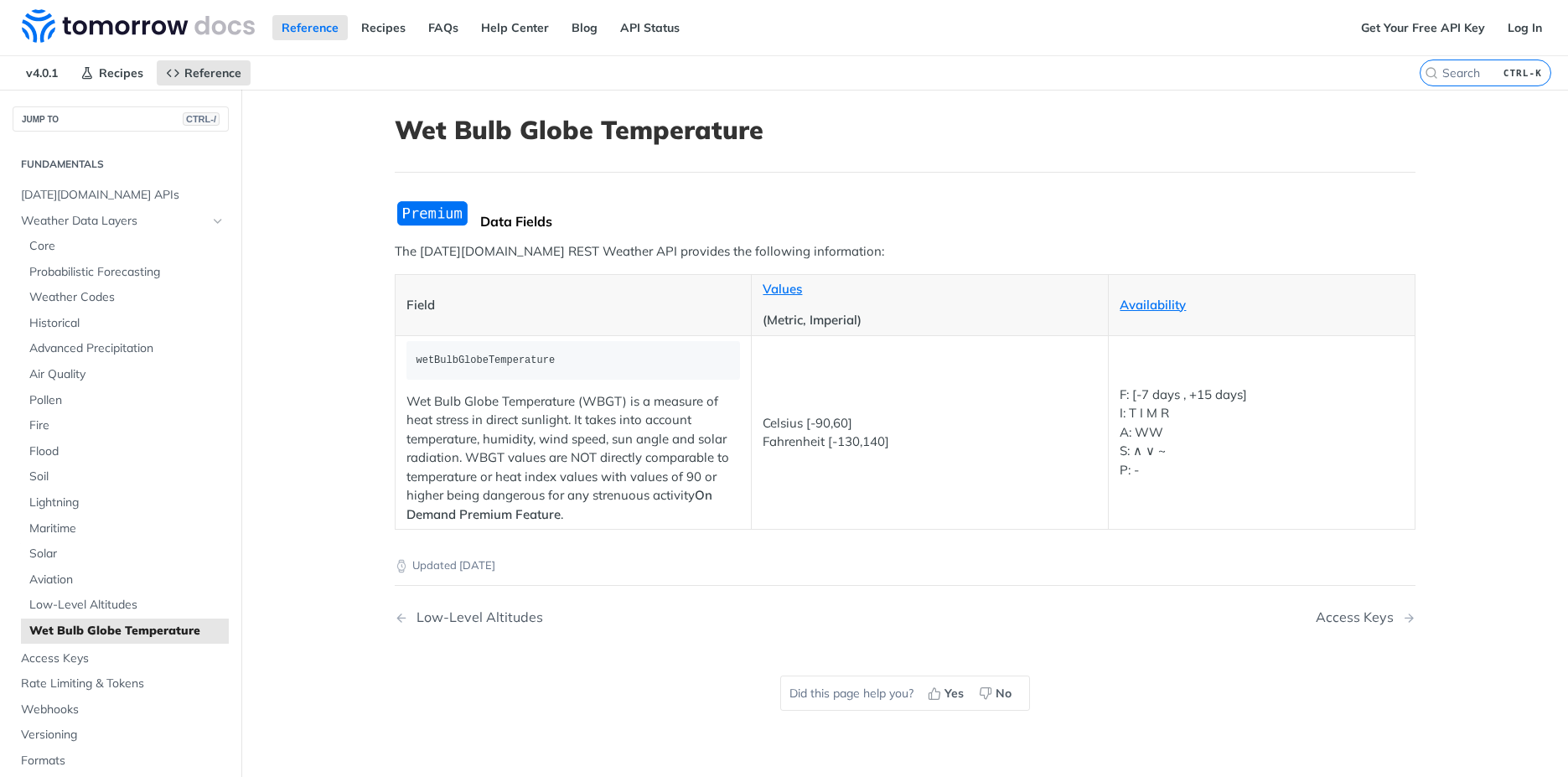
click at [796, 207] on div "Data Fields The [DATE][DOMAIN_NAME] REST Weather API provides the following inf…" at bounding box center [904, 364] width 1021 height 330
click at [48, 241] on span "Core" at bounding box center [127, 247] width 195 height 17
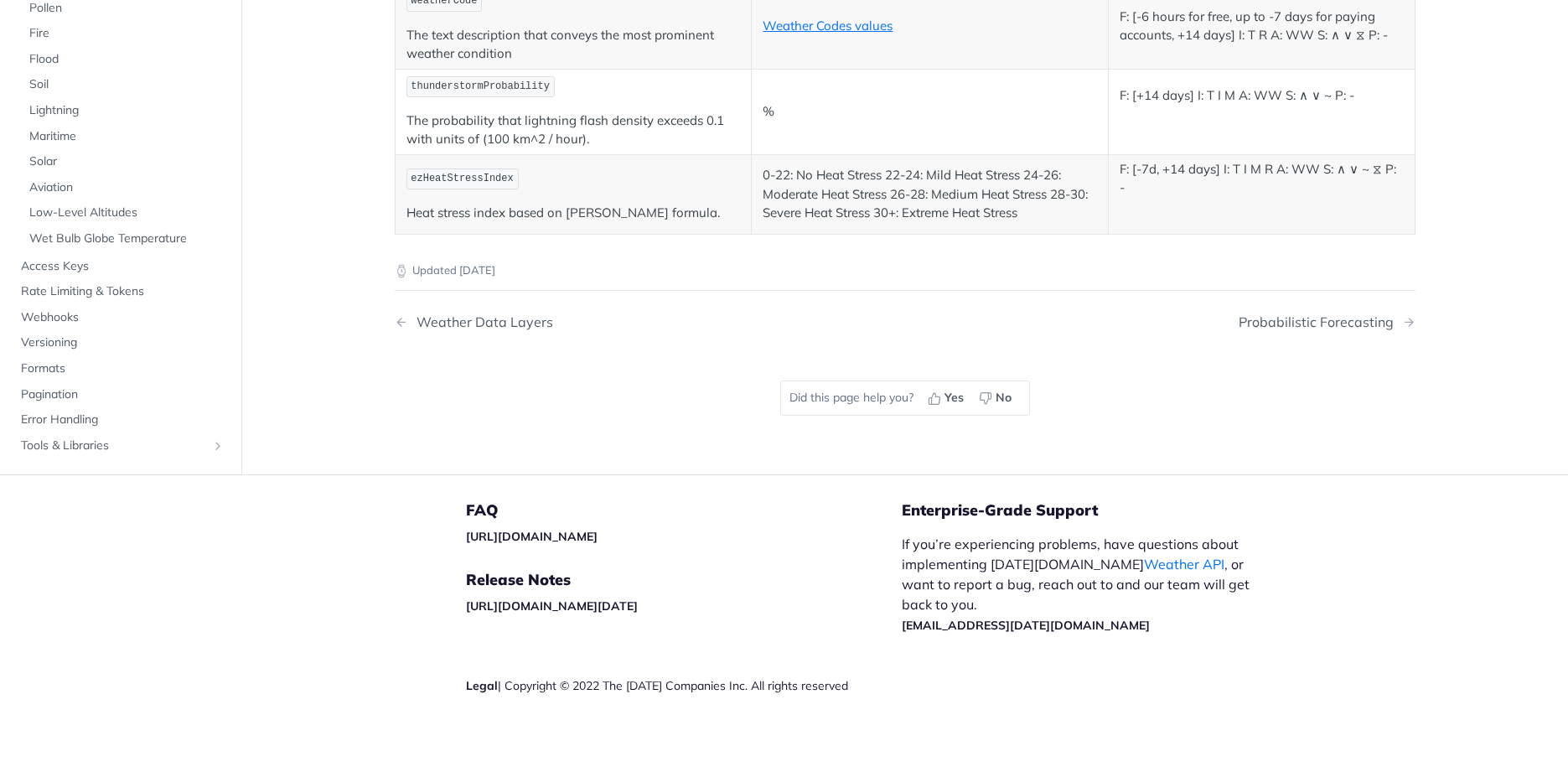
scroll to position [8926, 0]
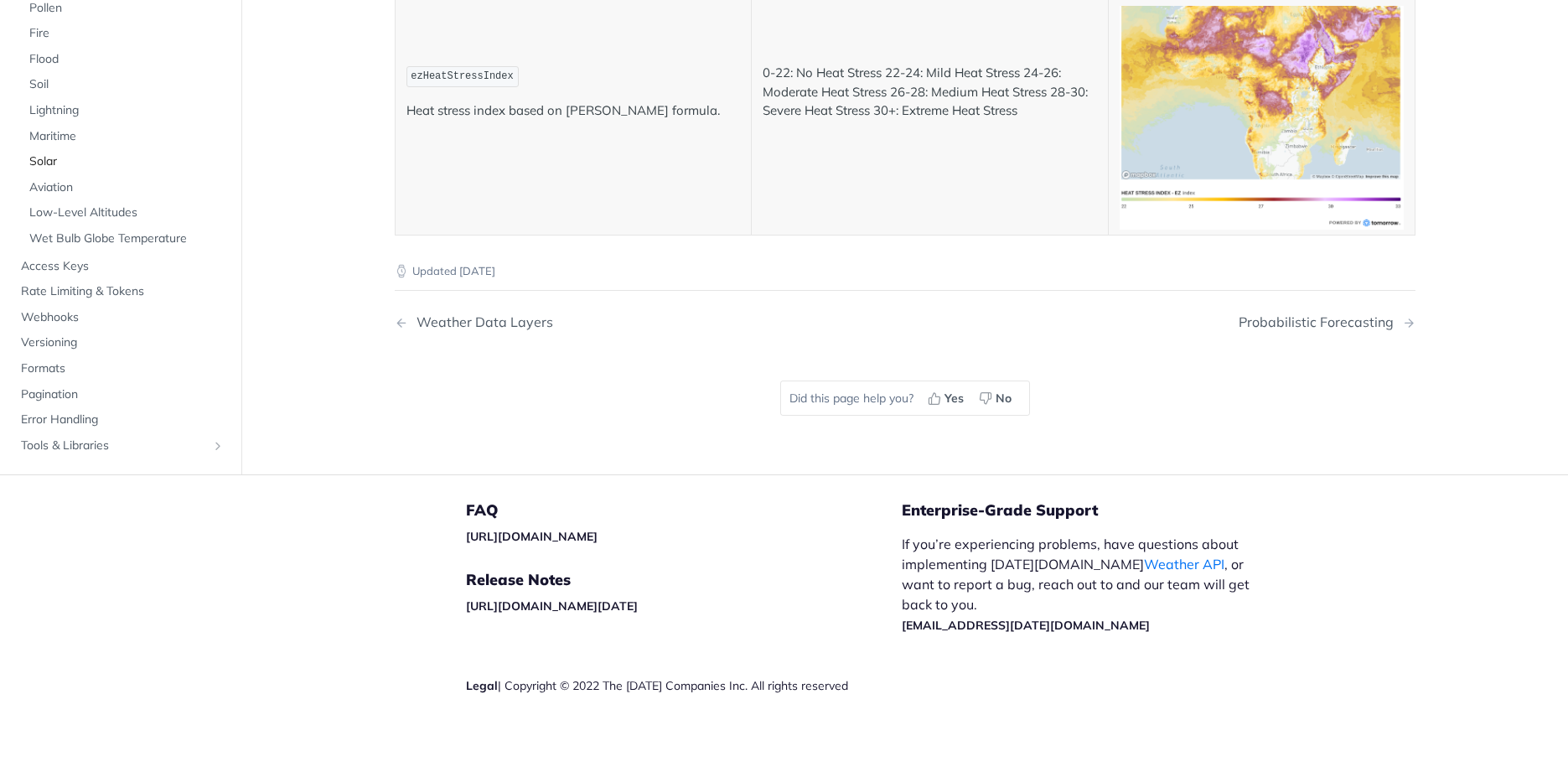
click at [41, 170] on span "Solar" at bounding box center [127, 162] width 195 height 17
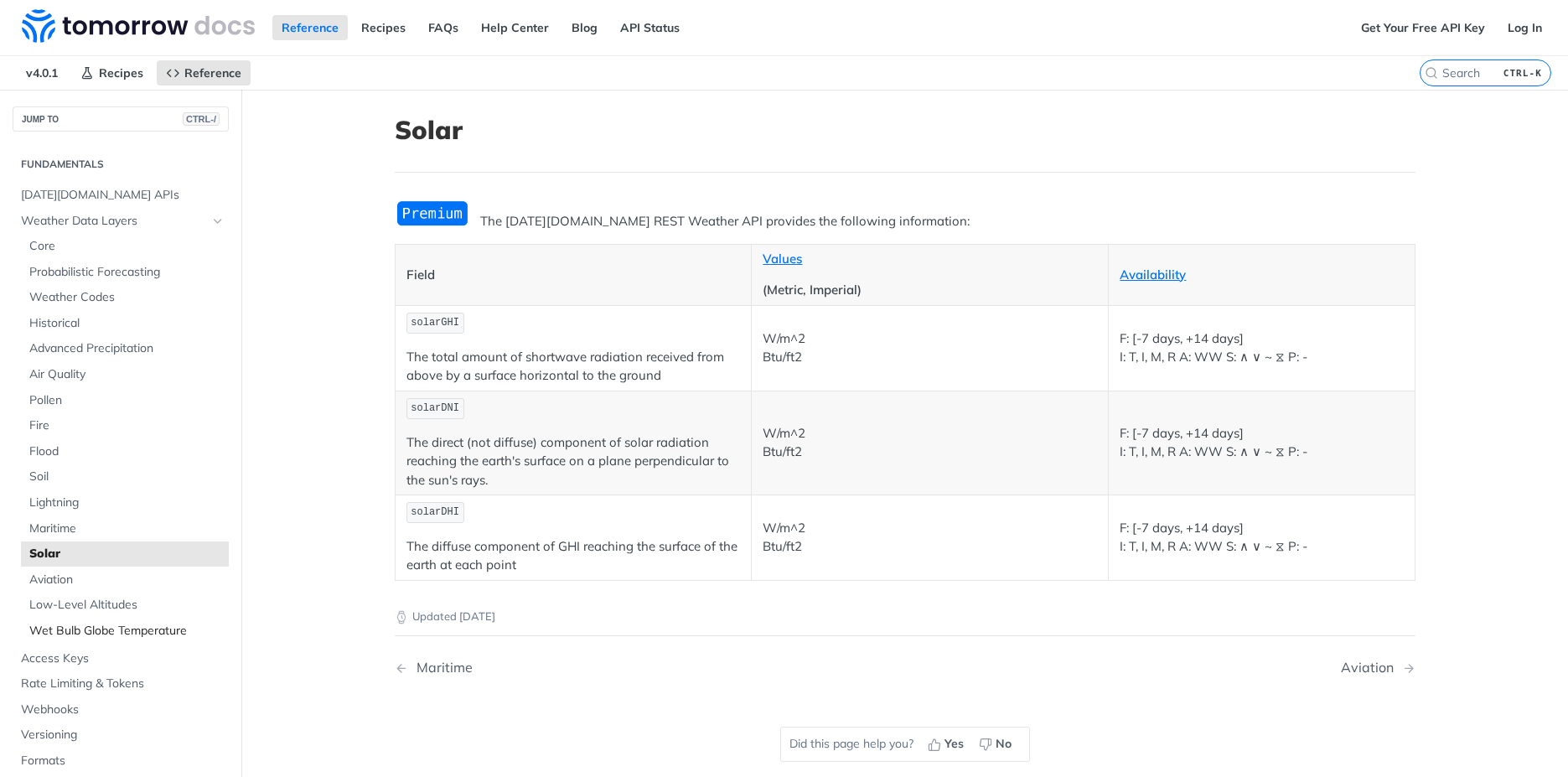
click at [158, 629] on span "Wet Bulb Globe Temperature" at bounding box center [127, 631] width 195 height 17
